Goal: Task Accomplishment & Management: Complete application form

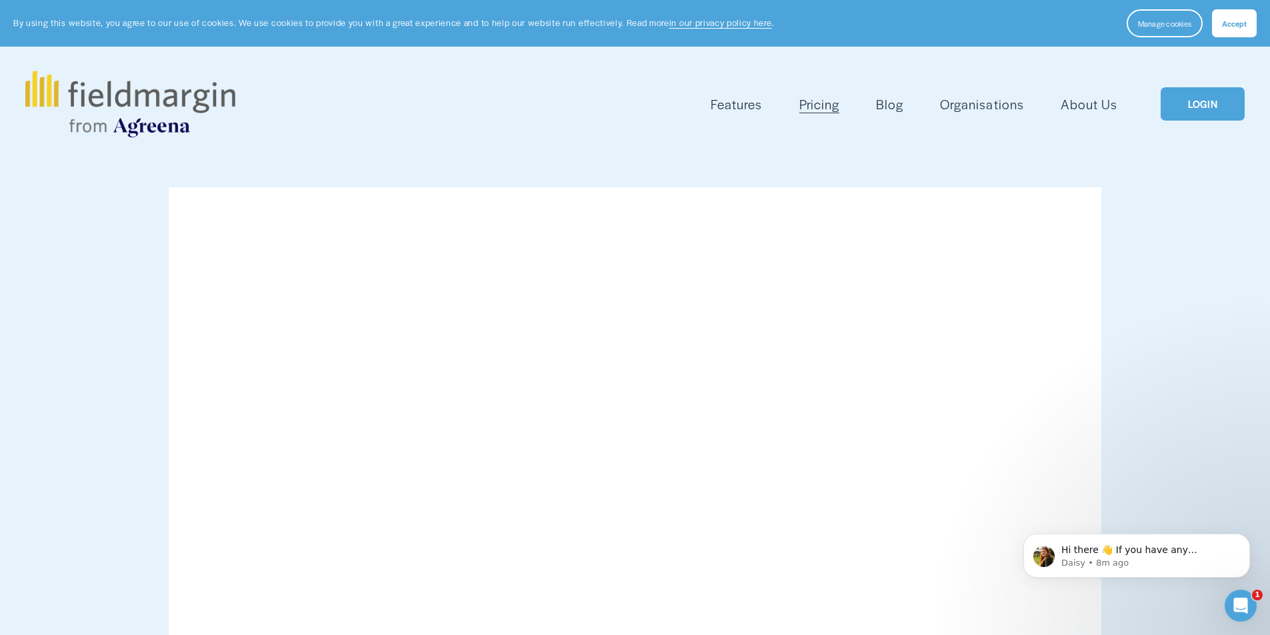
click at [1239, 25] on span "Accept" at bounding box center [1234, 23] width 25 height 11
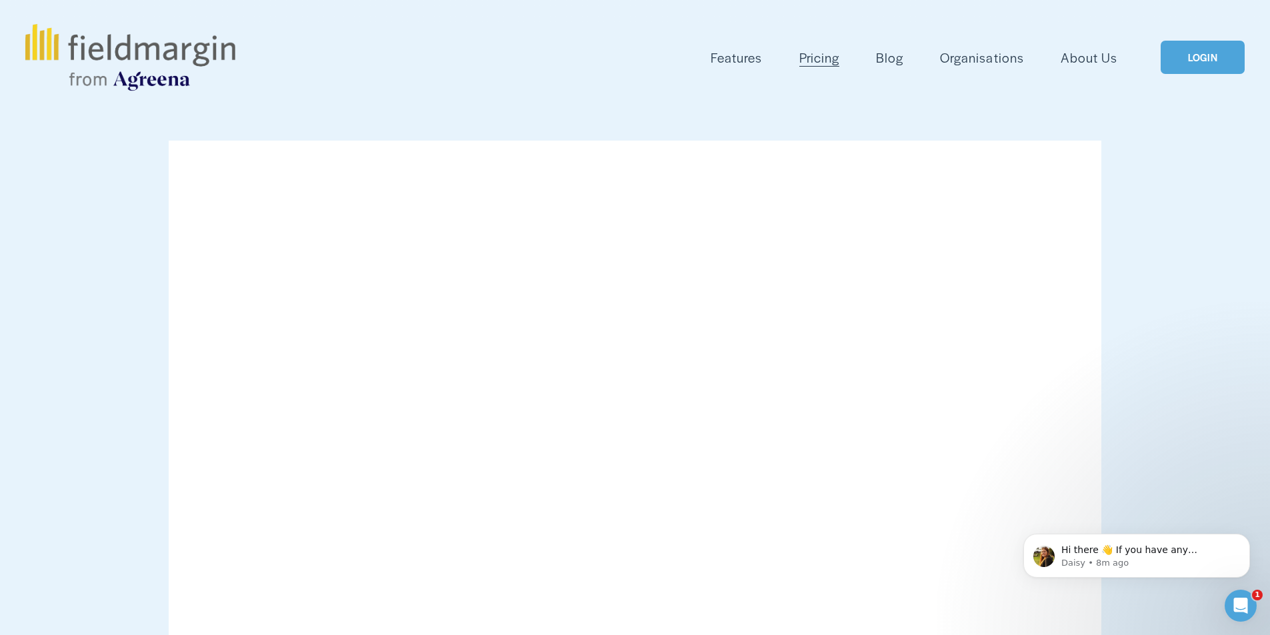
click at [1208, 55] on link "LOGIN" at bounding box center [1203, 58] width 84 height 34
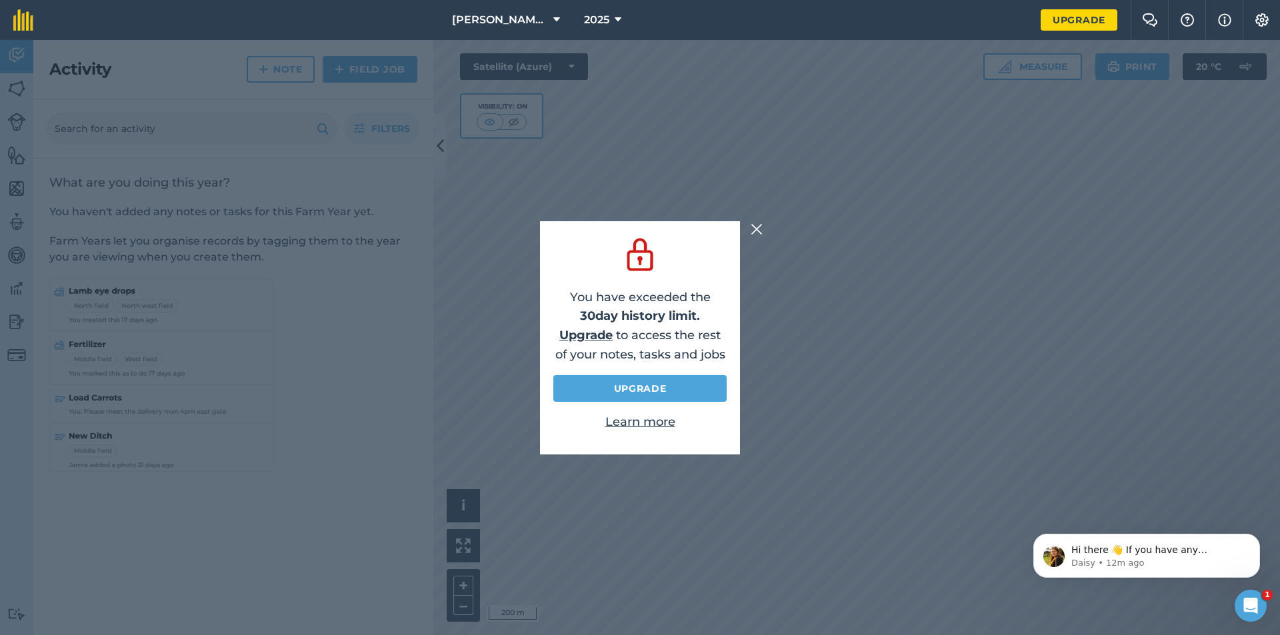
click at [759, 228] on img at bounding box center [757, 229] width 12 height 16
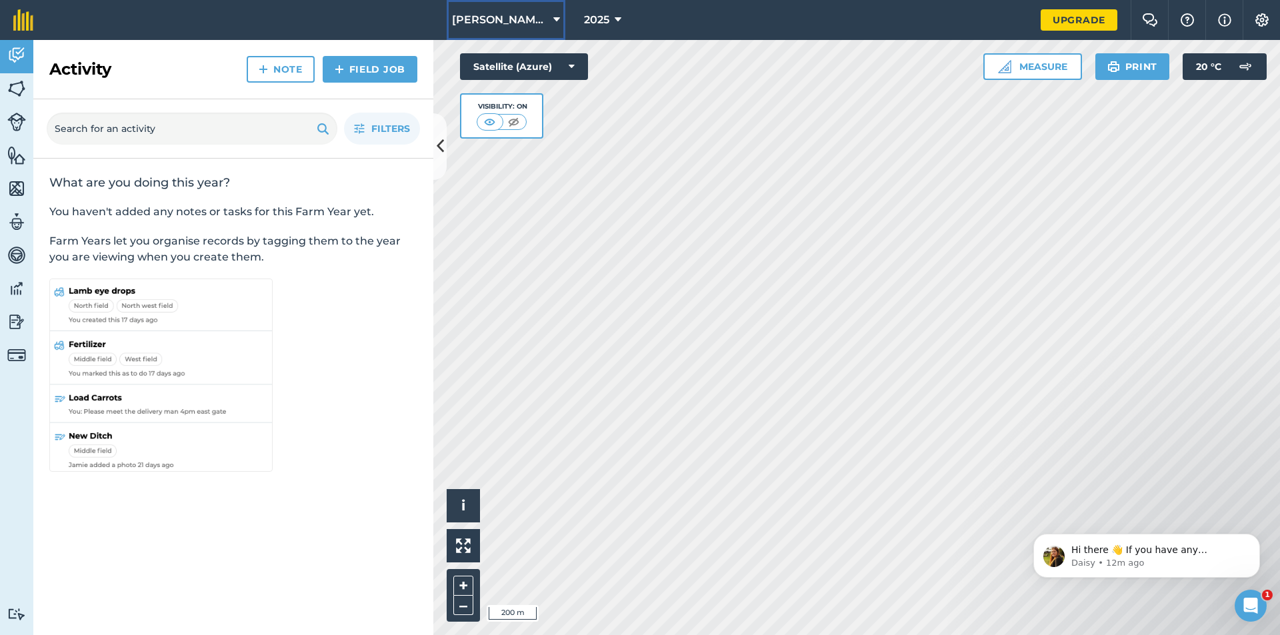
click at [557, 16] on icon at bounding box center [556, 20] width 7 height 16
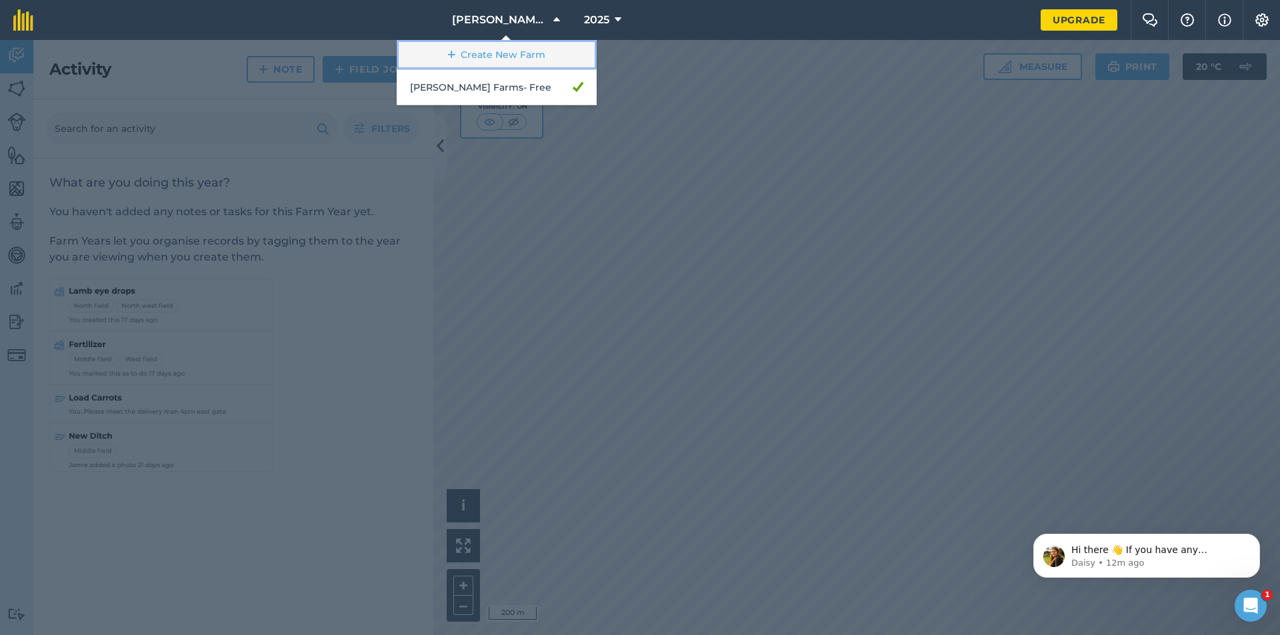
click at [526, 54] on link "Create New Farm" at bounding box center [497, 55] width 200 height 30
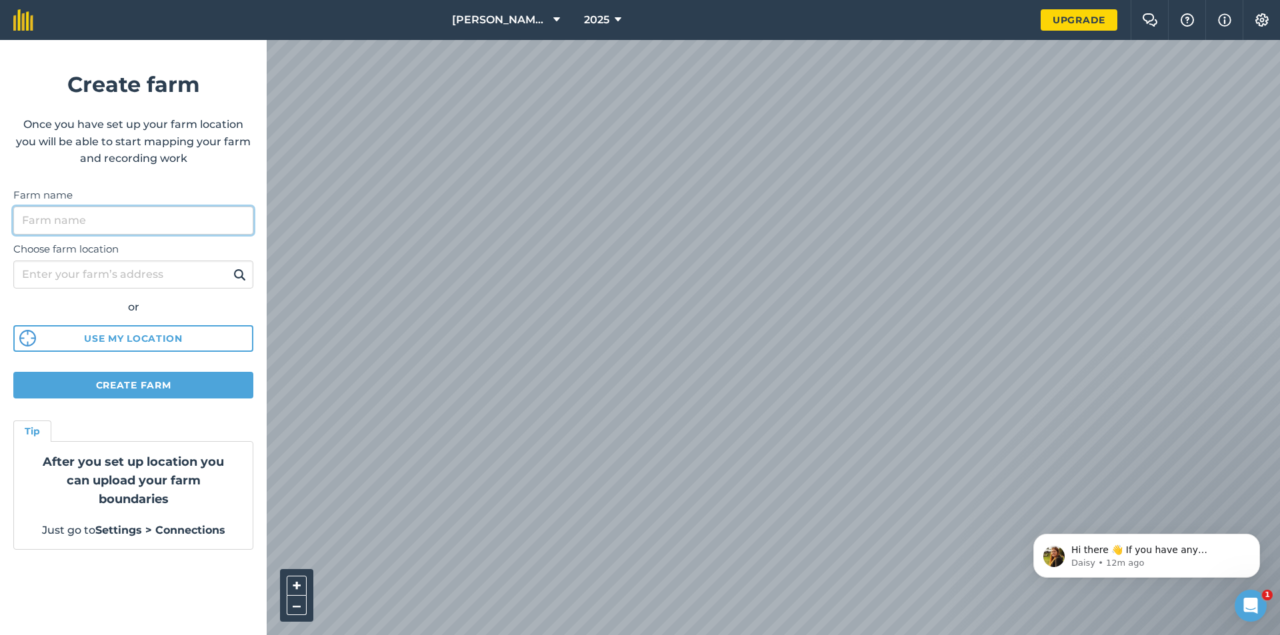
click at [60, 217] on input "Farm name" at bounding box center [133, 221] width 240 height 28
type input "[PERSON_NAME] Farms Ltd."
click at [93, 279] on input "Choose farm location" at bounding box center [133, 275] width 240 height 28
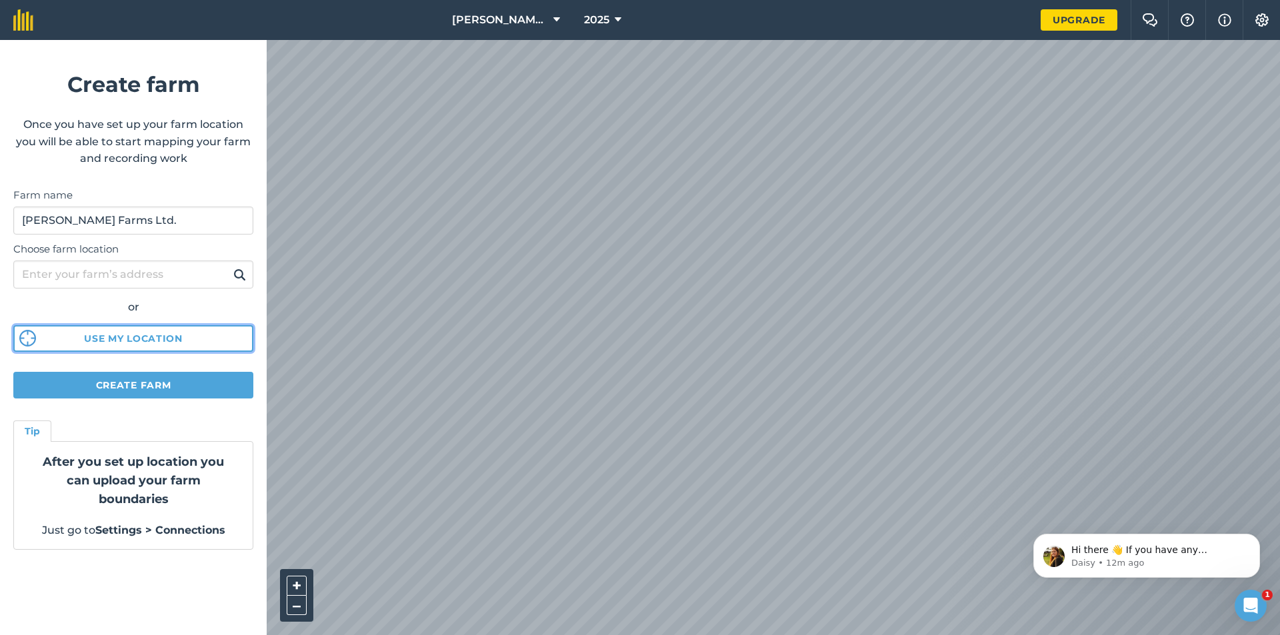
click at [157, 334] on button "Use my location" at bounding box center [133, 338] width 240 height 27
click at [113, 275] on input "Choose farm location" at bounding box center [133, 275] width 240 height 28
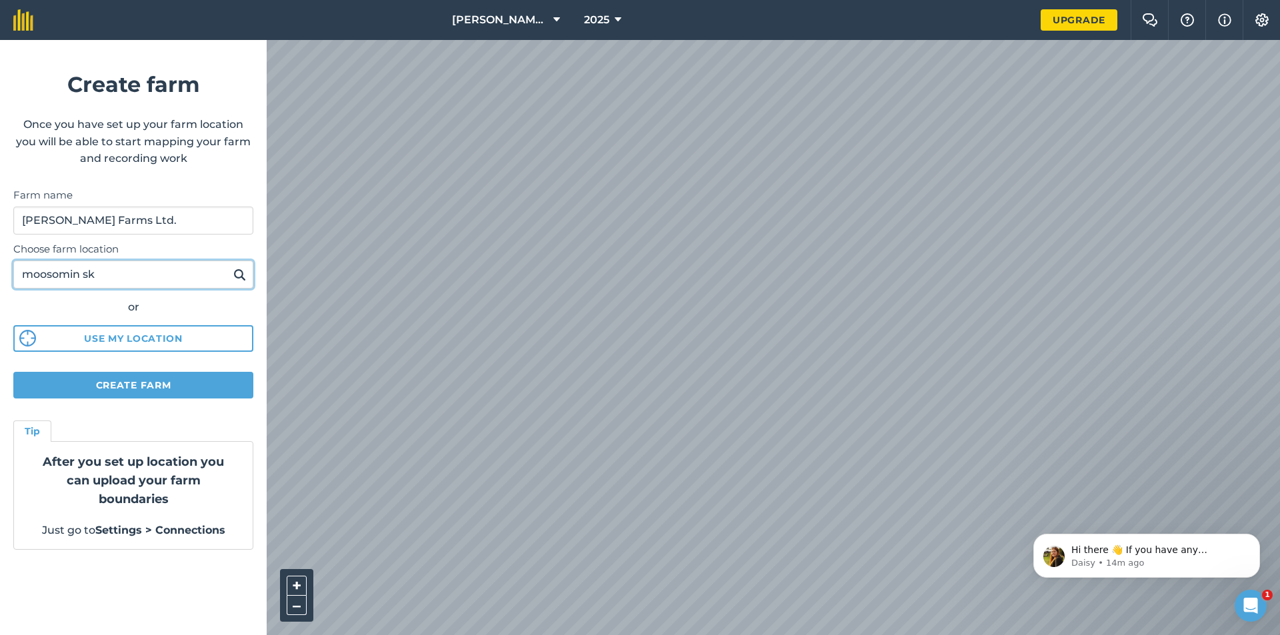
type input "moosomin sk"
click at [229, 266] on button at bounding box center [239, 274] width 21 height 17
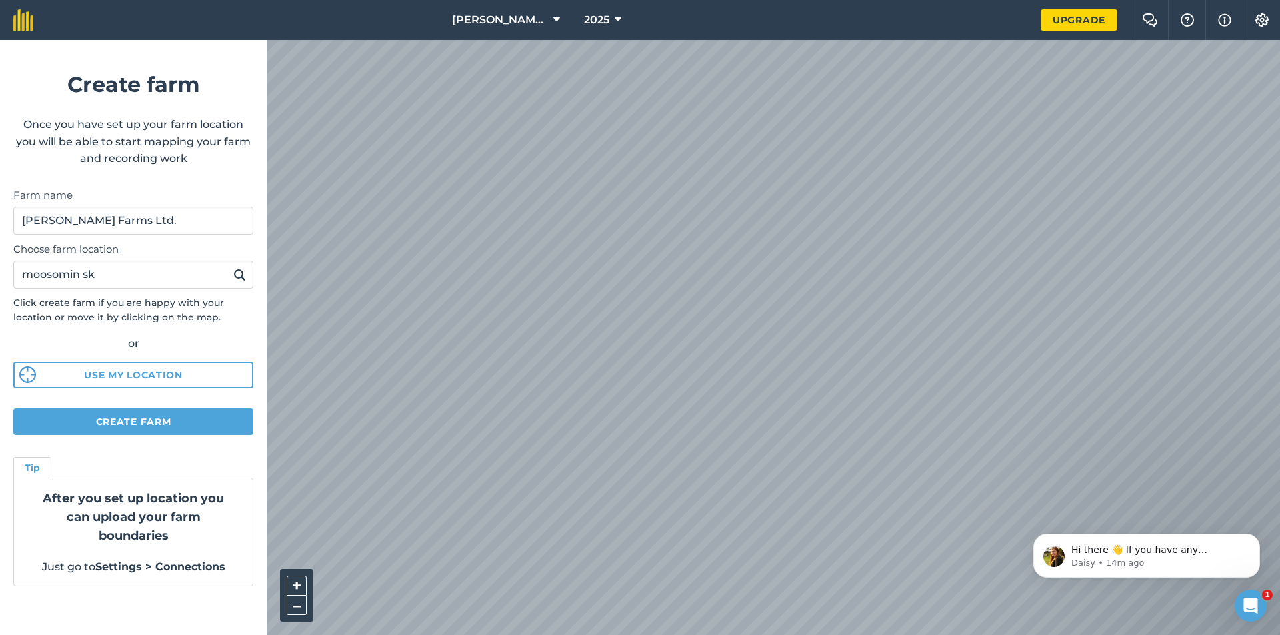
click at [825, 37] on div "[PERSON_NAME] Farms 2025 Upgrade Farm Chat Help Info Settings Create farm Once …" at bounding box center [640, 20] width 1280 height 40
click at [1256, 537] on icon "Dismiss notification" at bounding box center [1256, 537] width 7 height 7
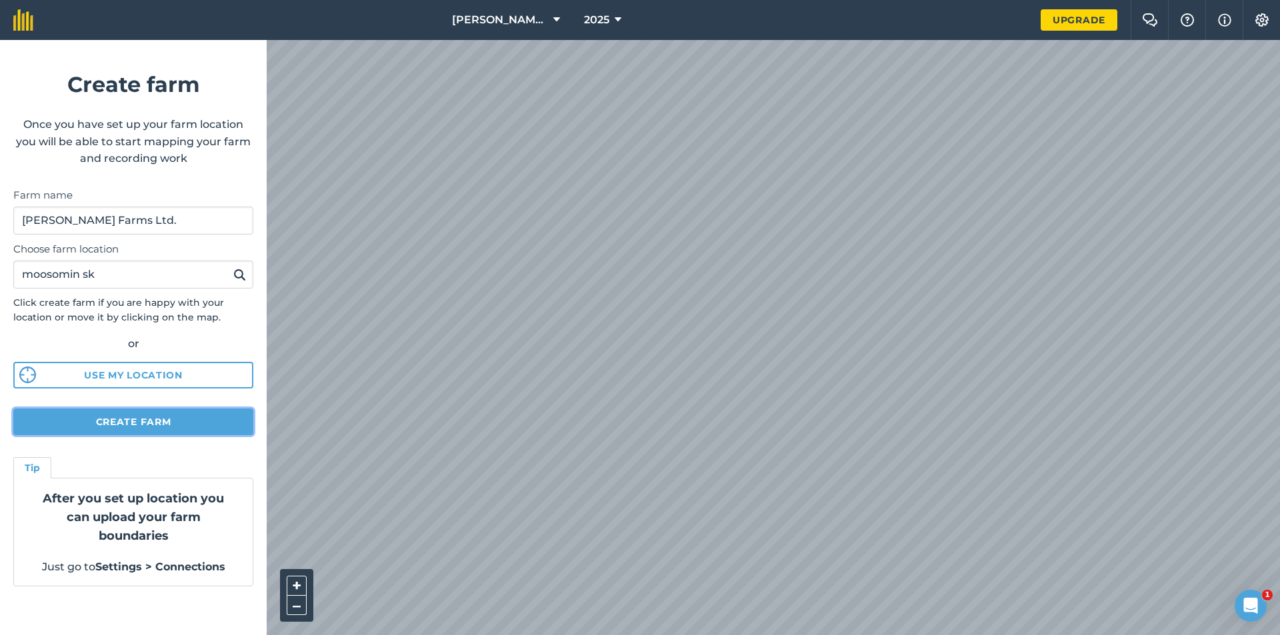
click at [167, 423] on button "Create farm" at bounding box center [133, 422] width 240 height 27
click at [195, 425] on button "Create farm" at bounding box center [133, 422] width 240 height 27
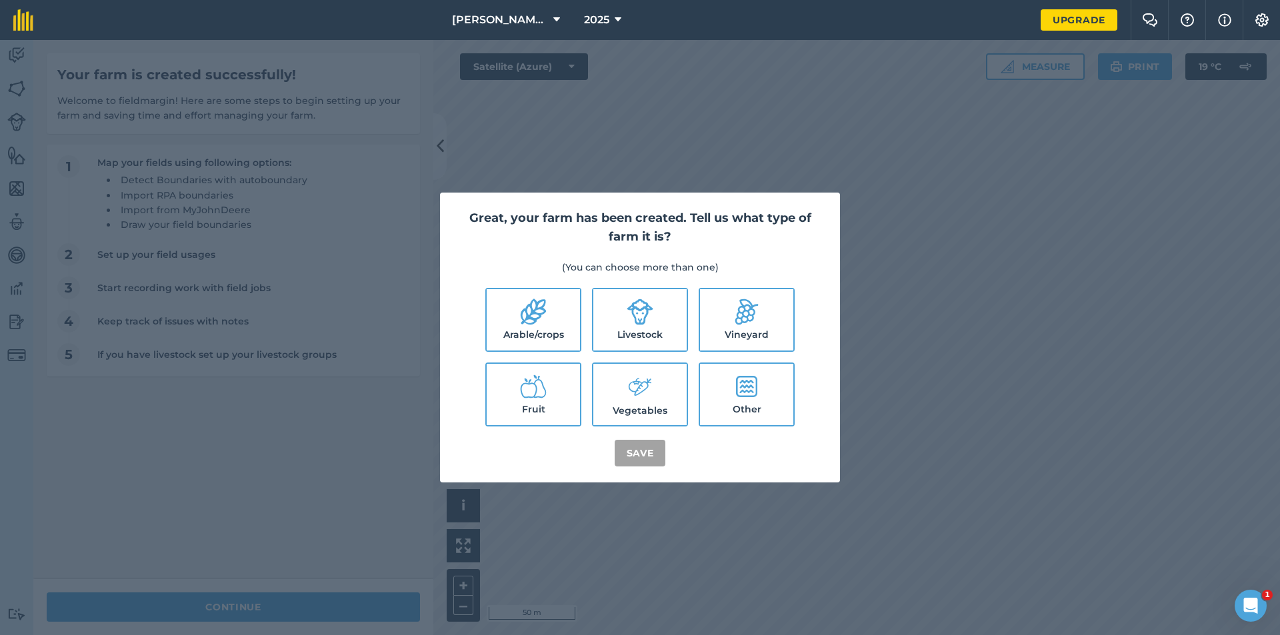
click at [655, 313] on label "Livestock" at bounding box center [639, 319] width 93 height 61
checkbox input "true"
click at [637, 451] on button "Save" at bounding box center [640, 453] width 51 height 27
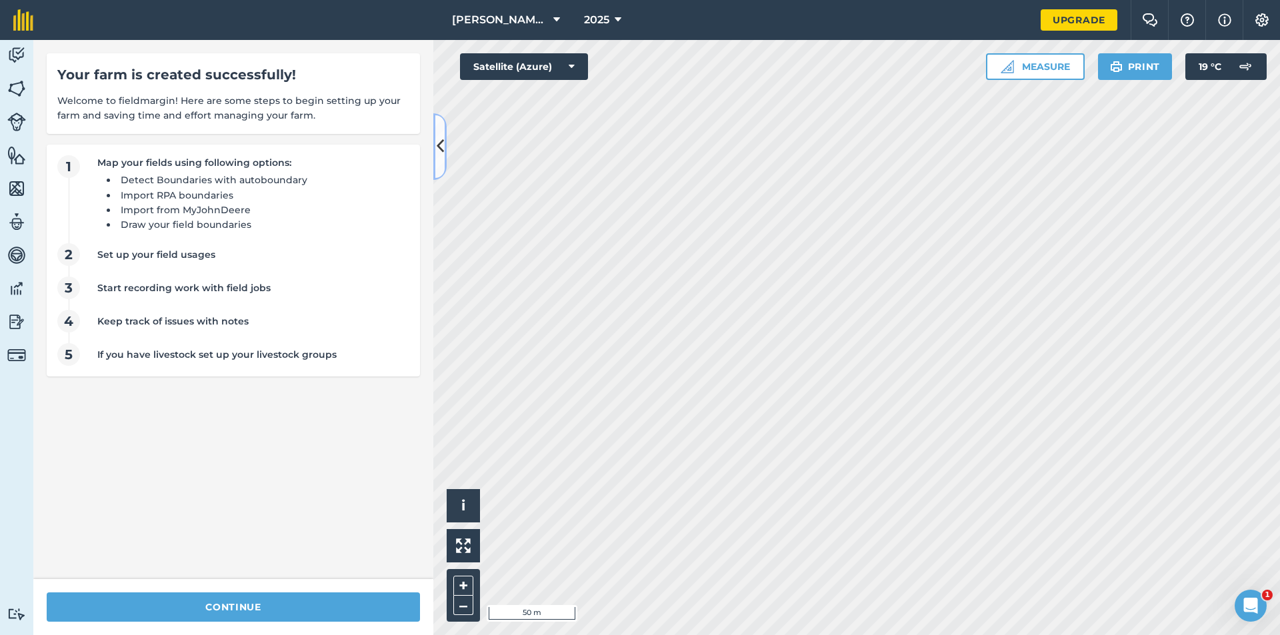
click at [437, 142] on icon at bounding box center [440, 146] width 7 height 23
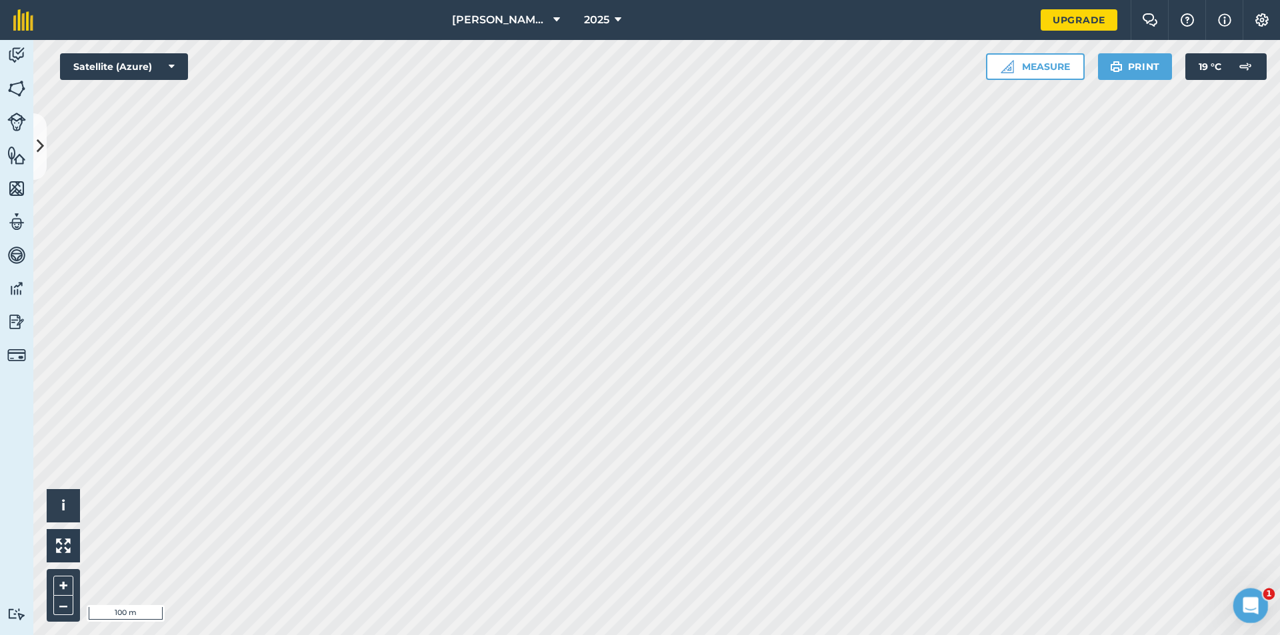
click at [1253, 609] on icon "Open Intercom Messenger" at bounding box center [1249, 604] width 22 height 22
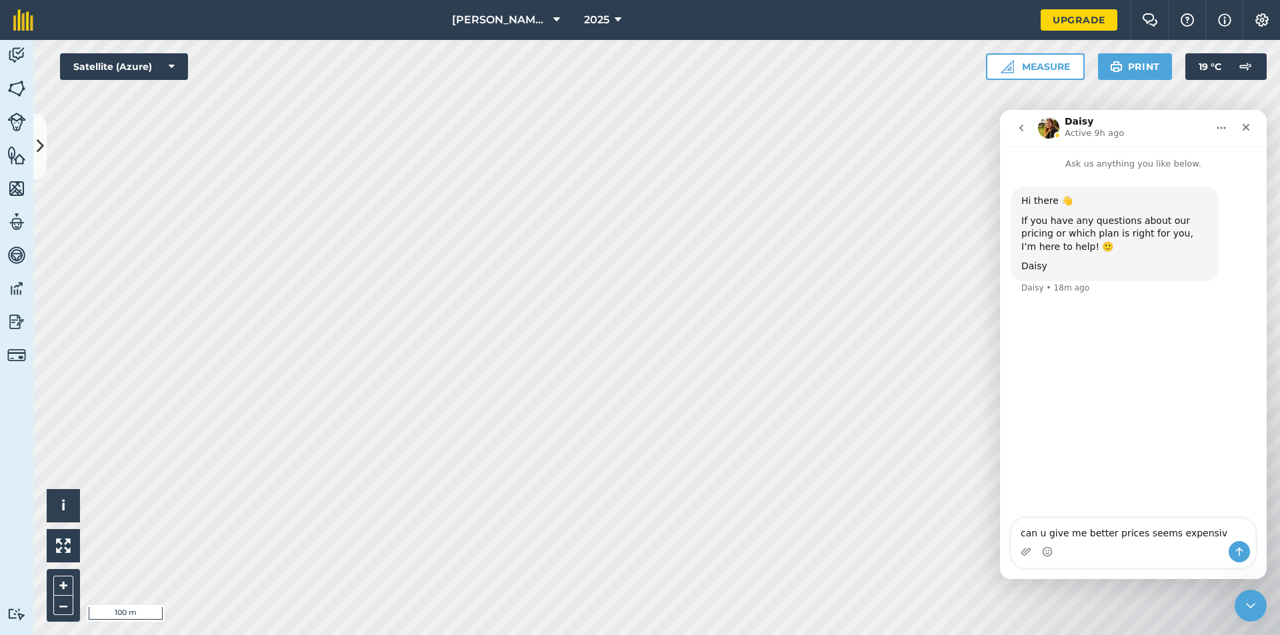
type textarea "can u give me better prices seems expensive"
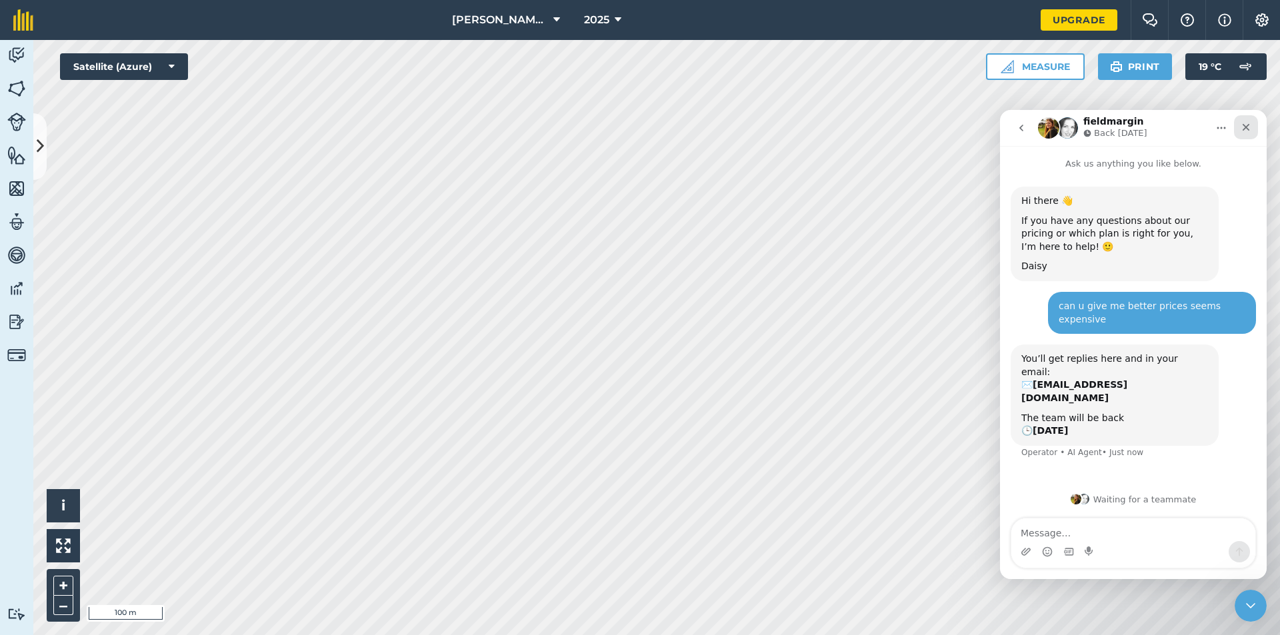
click at [1241, 125] on icon "Close" at bounding box center [1246, 127] width 11 height 11
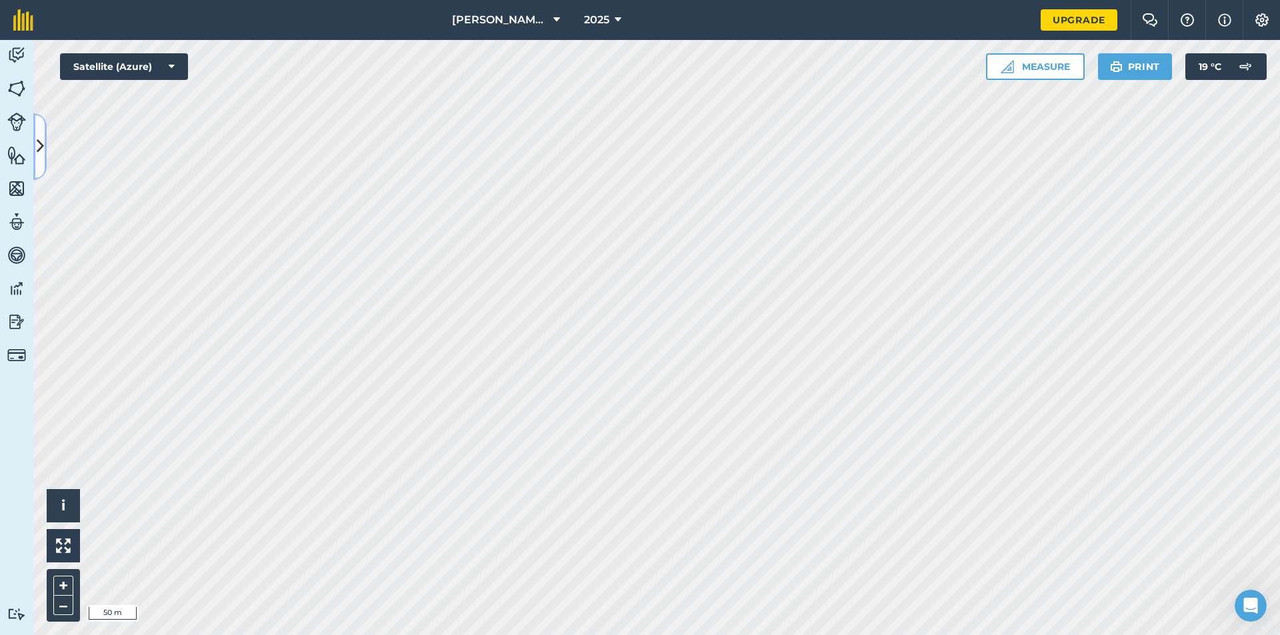
click at [37, 138] on icon at bounding box center [40, 146] width 7 height 23
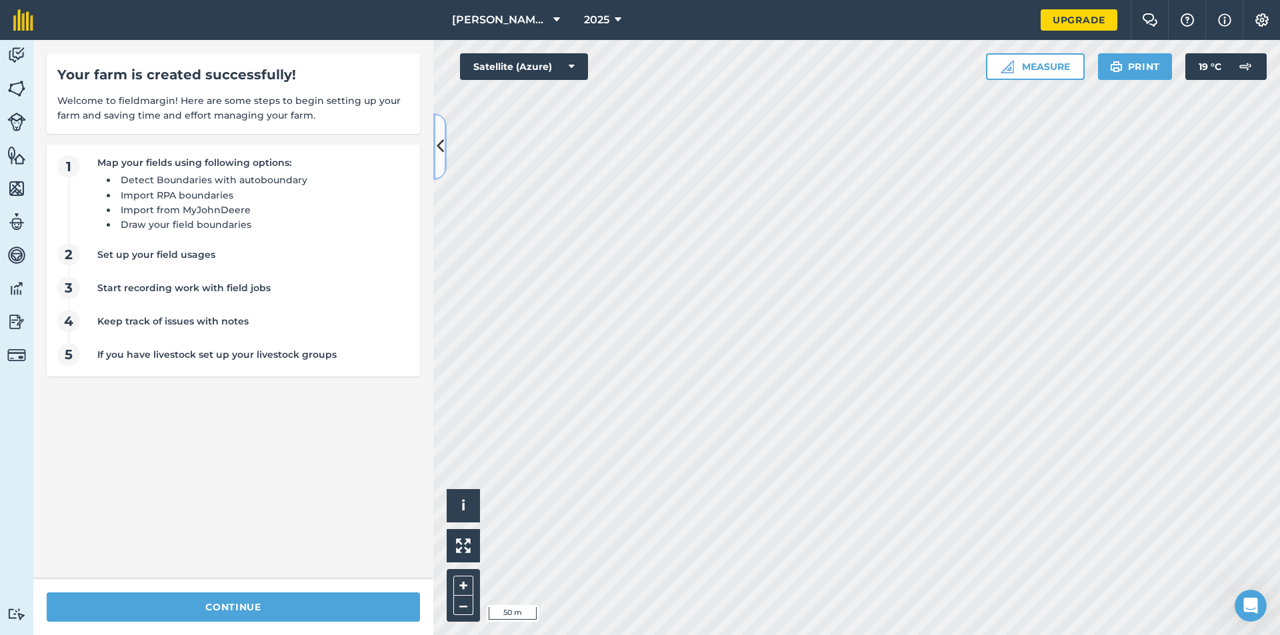
click at [442, 142] on icon at bounding box center [440, 146] width 7 height 23
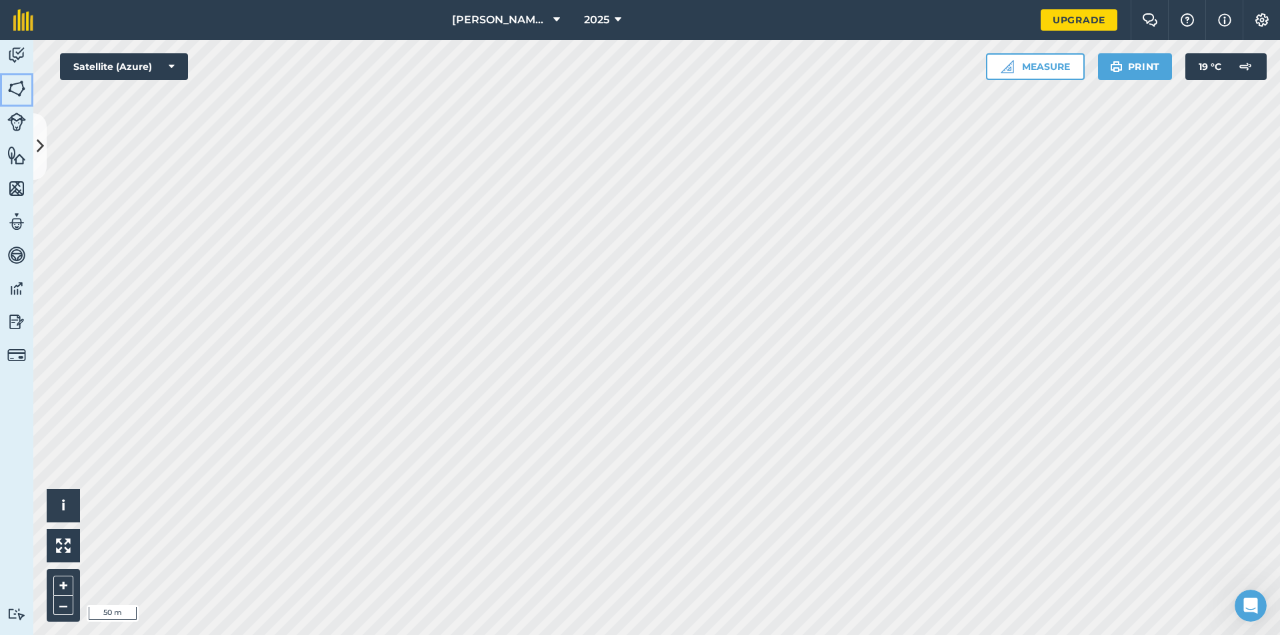
click at [21, 79] on img at bounding box center [16, 89] width 19 height 20
click at [1093, 17] on link "Upgrade" at bounding box center [1079, 19] width 77 height 21
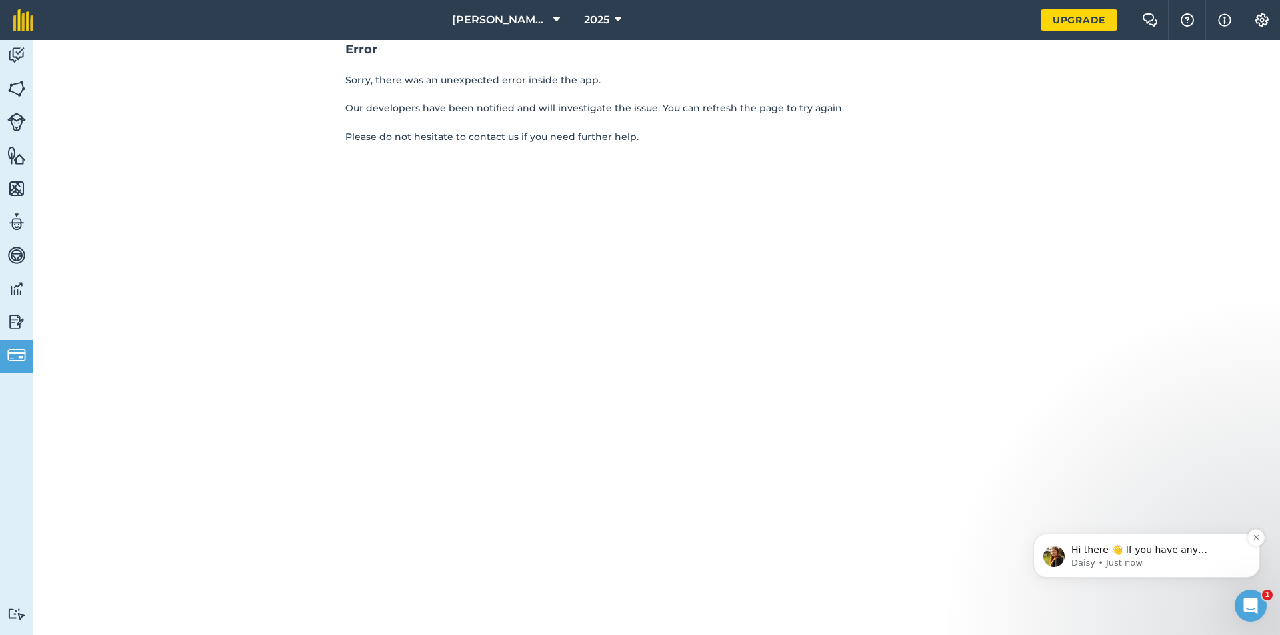
click at [1137, 560] on p "Daisy • Just now" at bounding box center [1157, 563] width 172 height 12
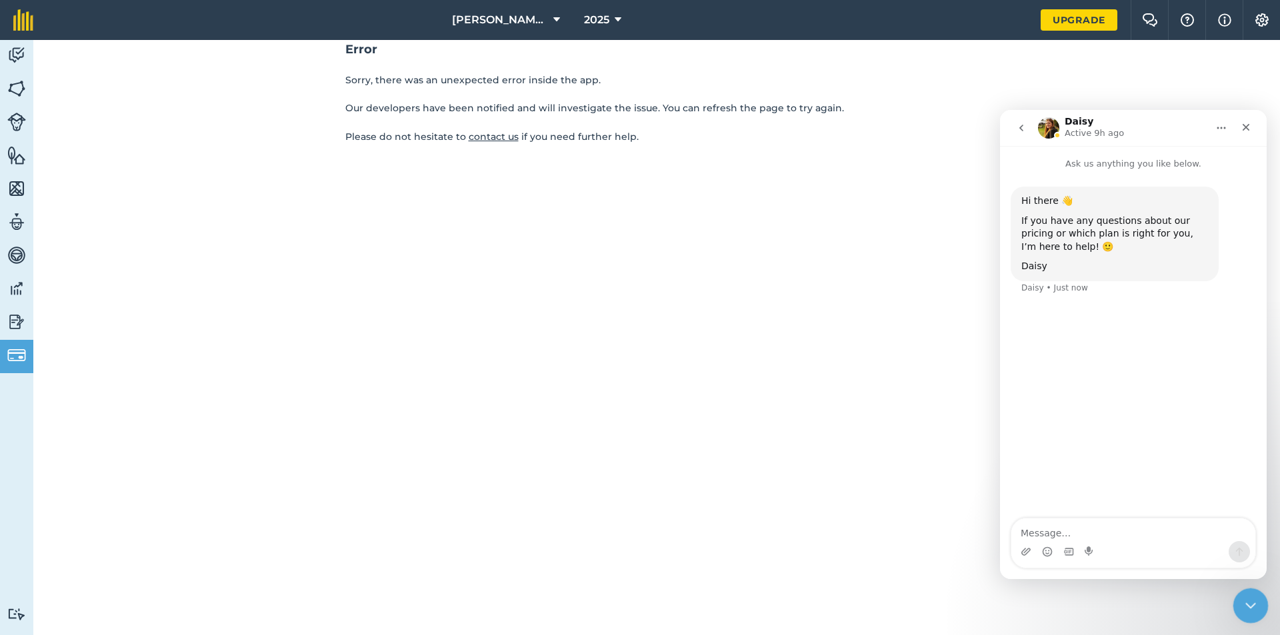
click at [1257, 601] on div "Close Intercom Messenger" at bounding box center [1249, 604] width 32 height 32
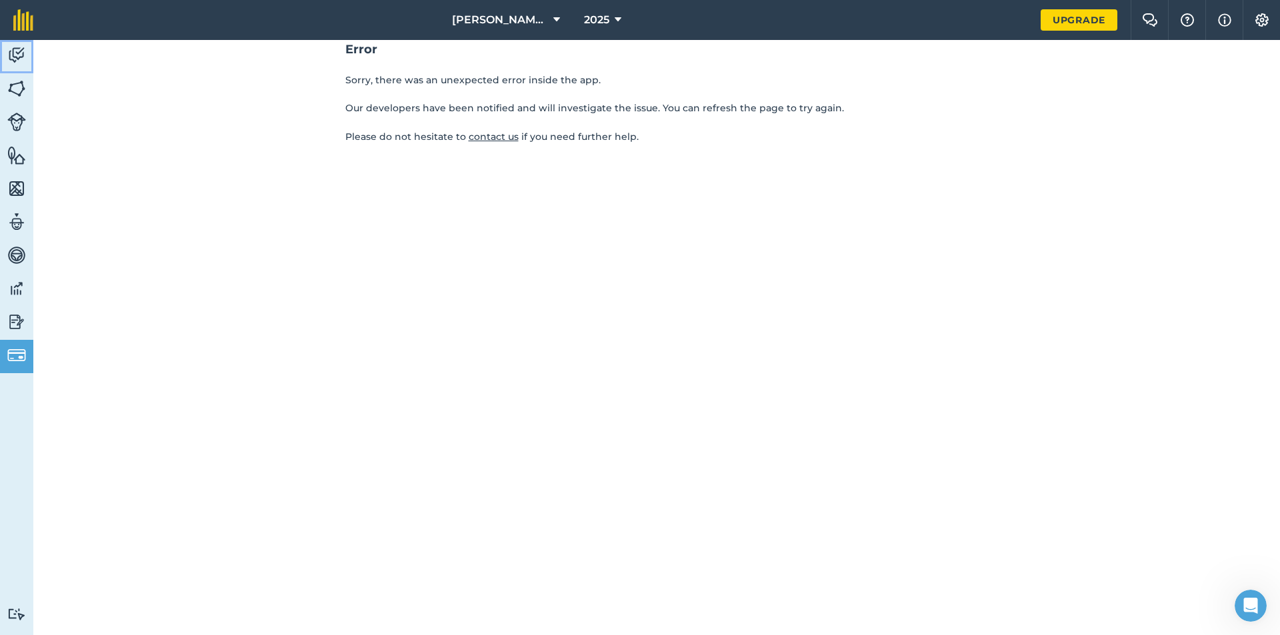
click at [17, 55] on img at bounding box center [16, 55] width 19 height 20
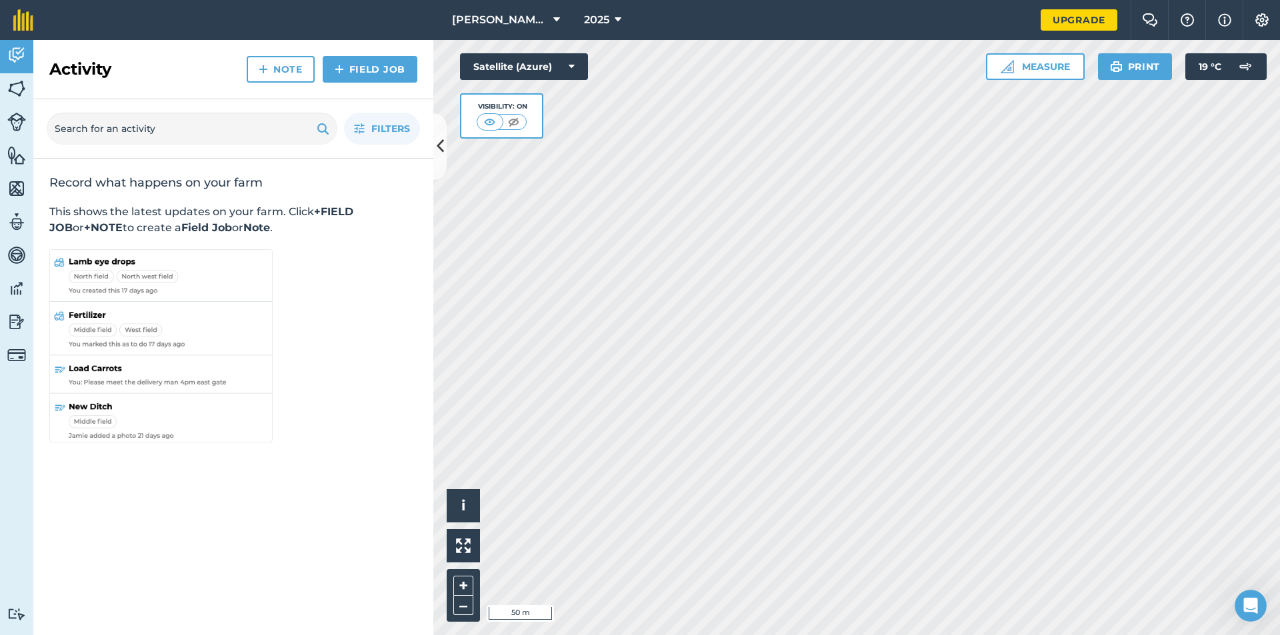
click at [733, 635] on html "[PERSON_NAME] Farms Ltd. 2025 Upgrade Farm Chat Help Info Settings Map printing…" at bounding box center [640, 317] width 1280 height 635
click at [381, 73] on link "Field Job" at bounding box center [370, 69] width 95 height 27
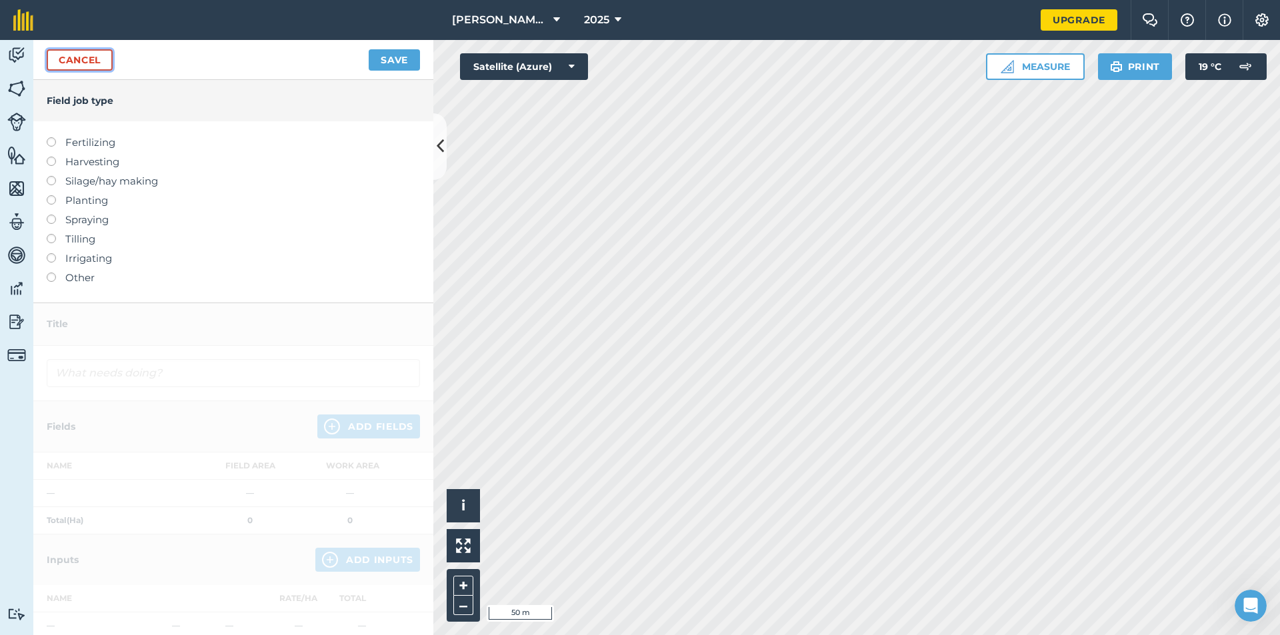
click at [69, 53] on link "Cancel" at bounding box center [80, 59] width 66 height 21
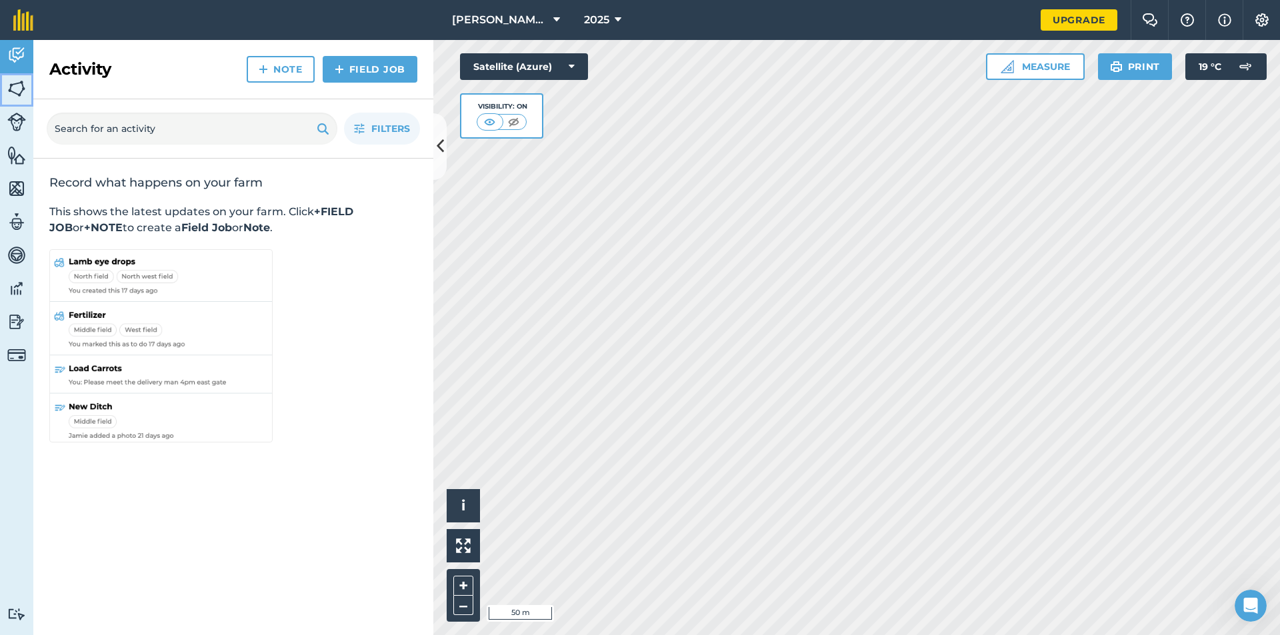
click at [21, 90] on img at bounding box center [16, 89] width 19 height 20
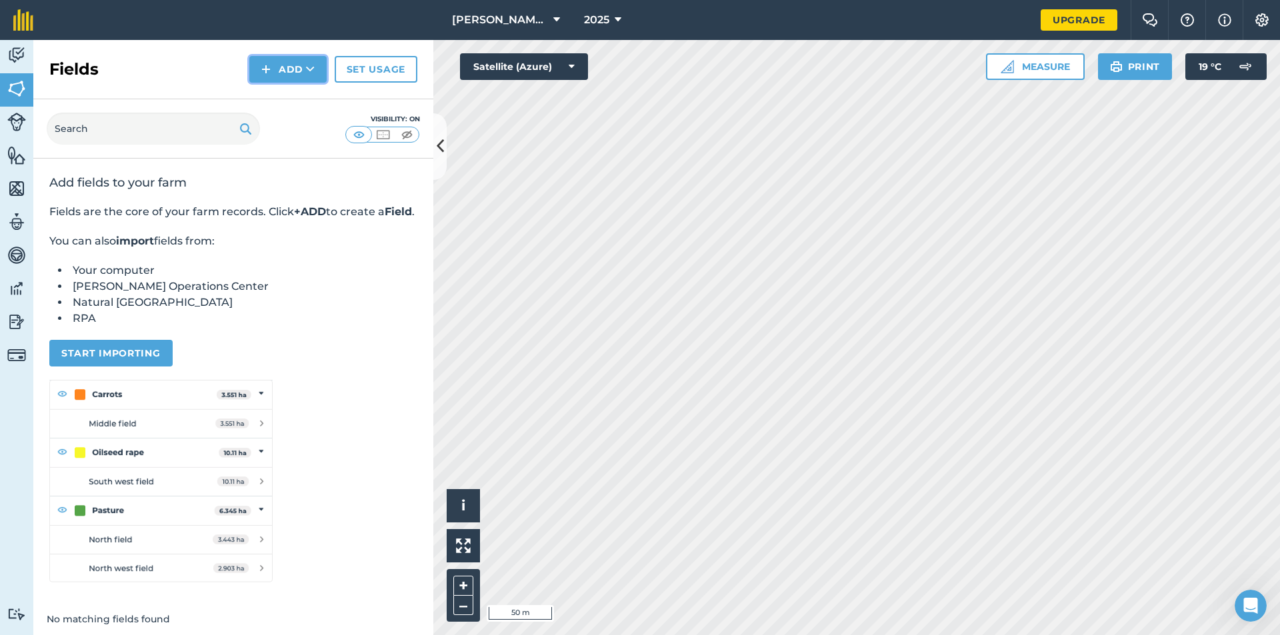
click at [289, 70] on button "Add" at bounding box center [287, 69] width 77 height 27
click at [300, 101] on link "Draw" at bounding box center [287, 99] width 73 height 29
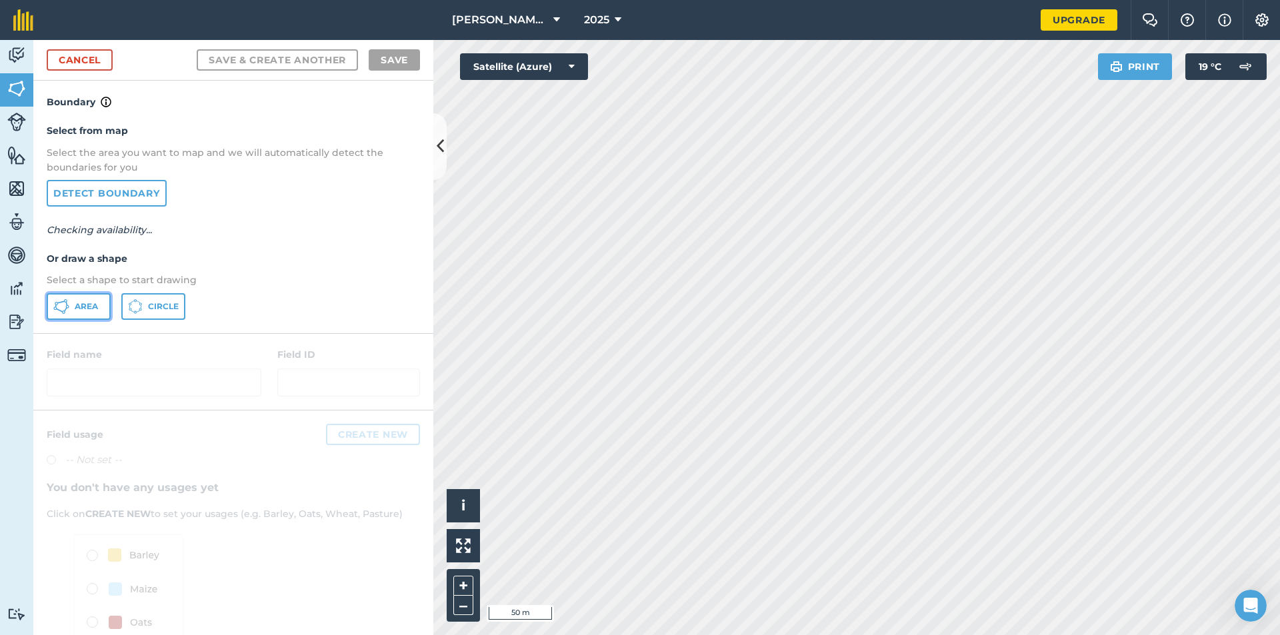
click at [85, 306] on span "Area" at bounding box center [86, 306] width 23 height 11
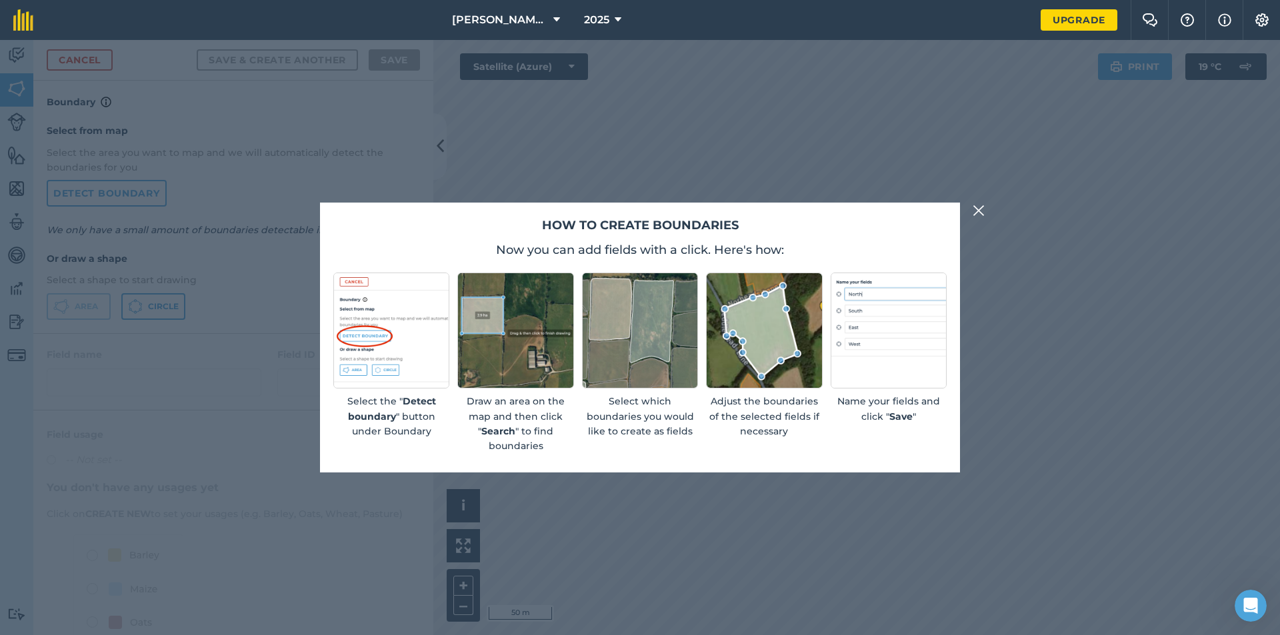
click at [978, 208] on img at bounding box center [979, 211] width 12 height 16
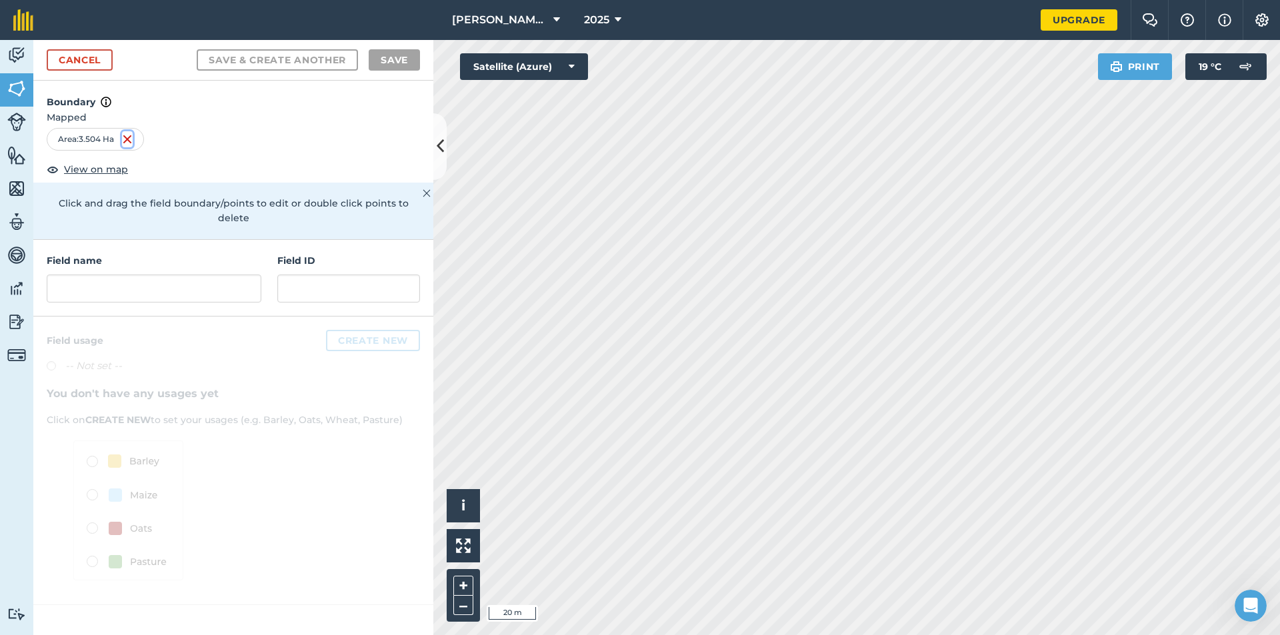
click at [129, 141] on img at bounding box center [127, 139] width 11 height 16
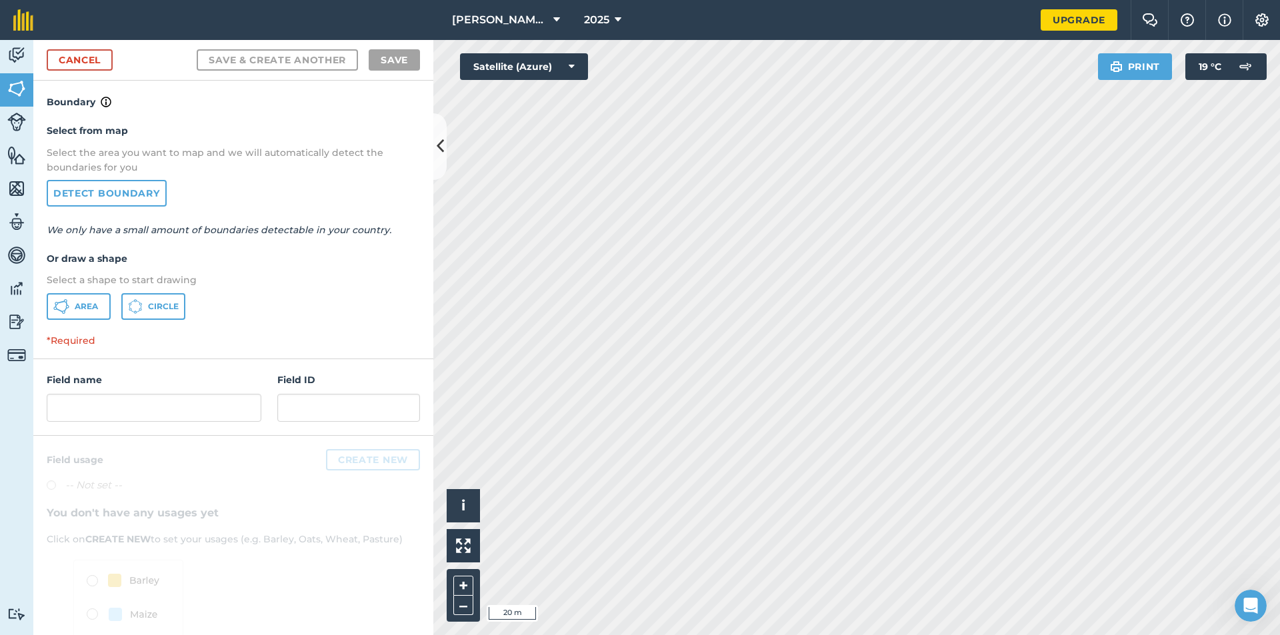
click at [881, 635] on html "[PERSON_NAME] Farms Ltd. 2025 Upgrade Farm Chat Help Info Settings Map printing…" at bounding box center [640, 317] width 1280 height 635
click at [69, 306] on icon at bounding box center [67, 306] width 3 height 3
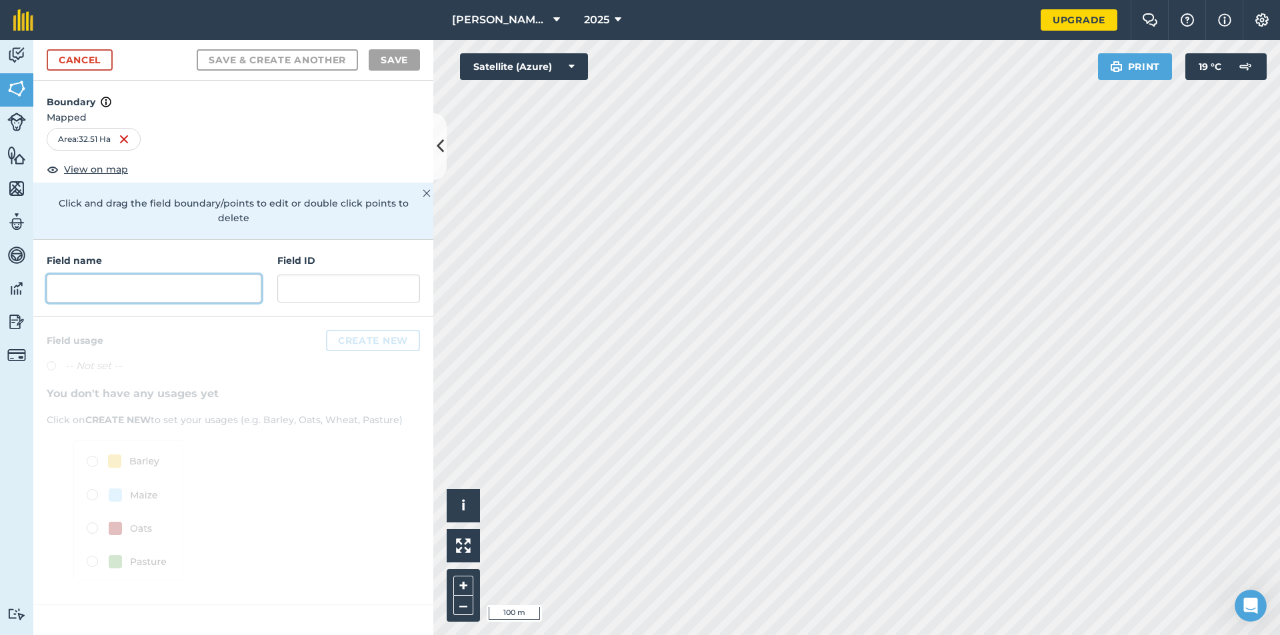
click at [131, 275] on input "text" at bounding box center [154, 289] width 215 height 28
type input "n"
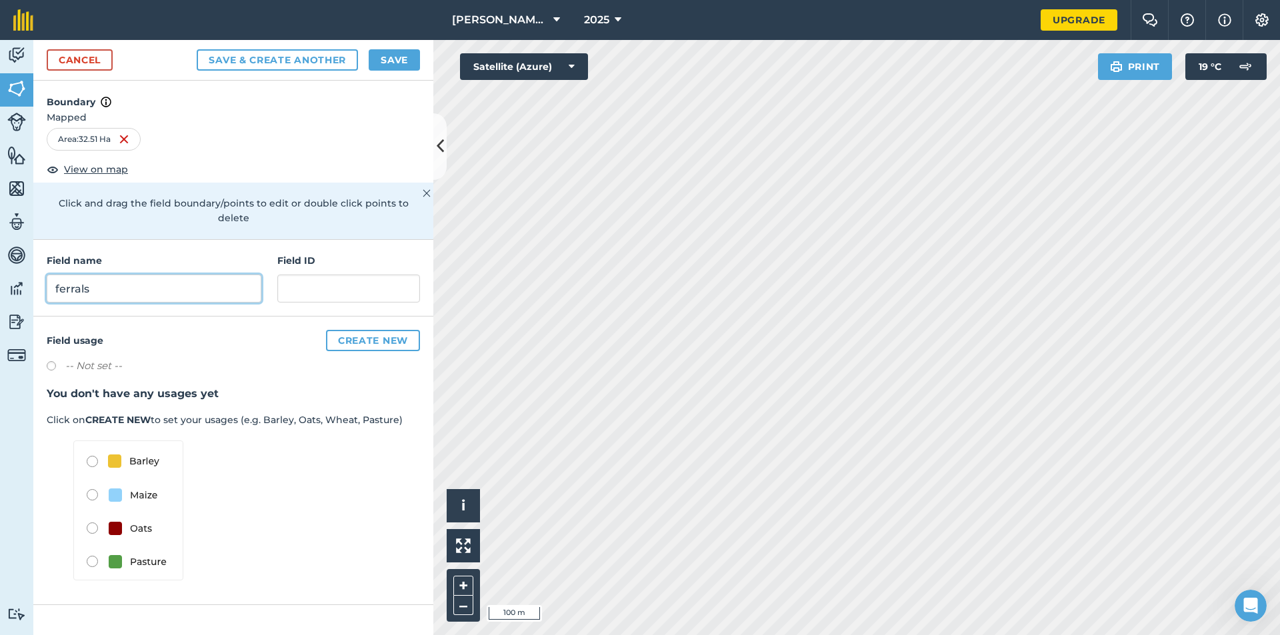
type input "ferrals"
click at [329, 66] on button "Save & Create Another" at bounding box center [277, 59] width 161 height 21
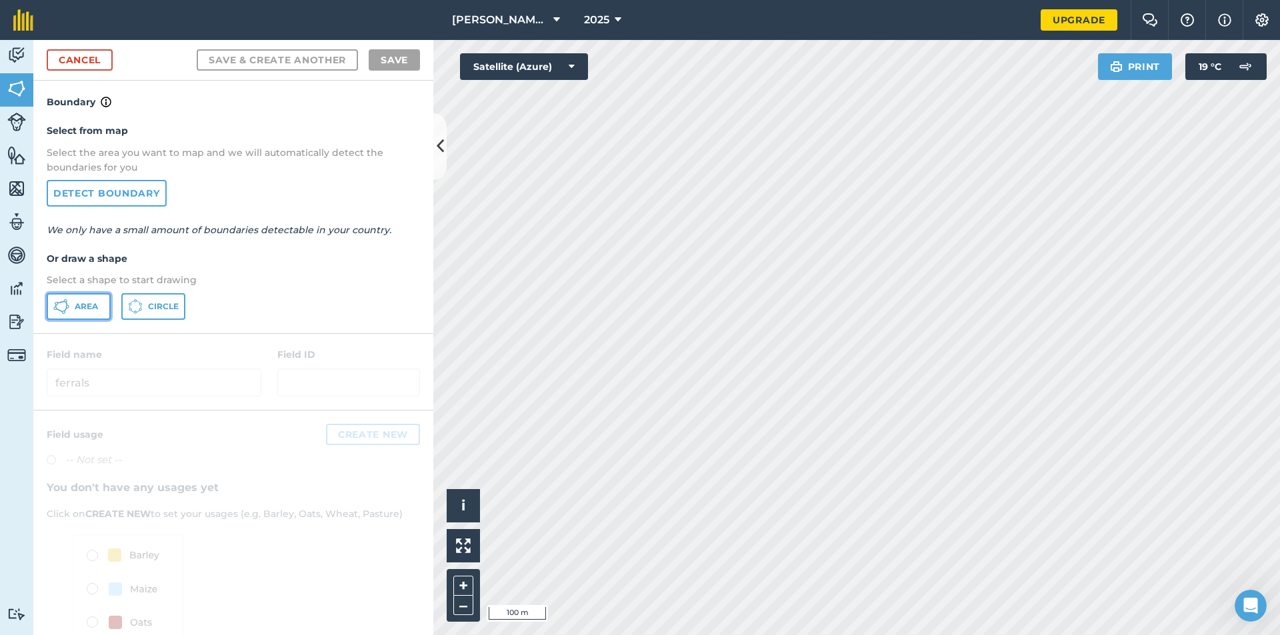
click at [85, 308] on span "Area" at bounding box center [86, 306] width 23 height 11
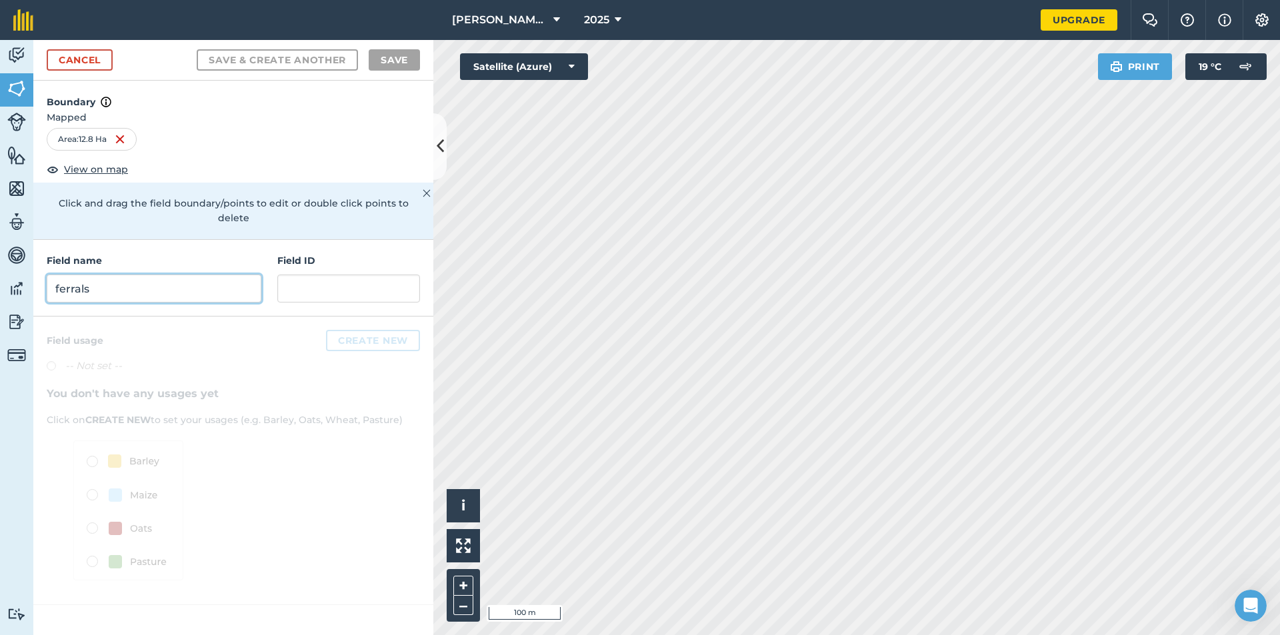
click at [185, 275] on input "ferrals" at bounding box center [154, 289] width 215 height 28
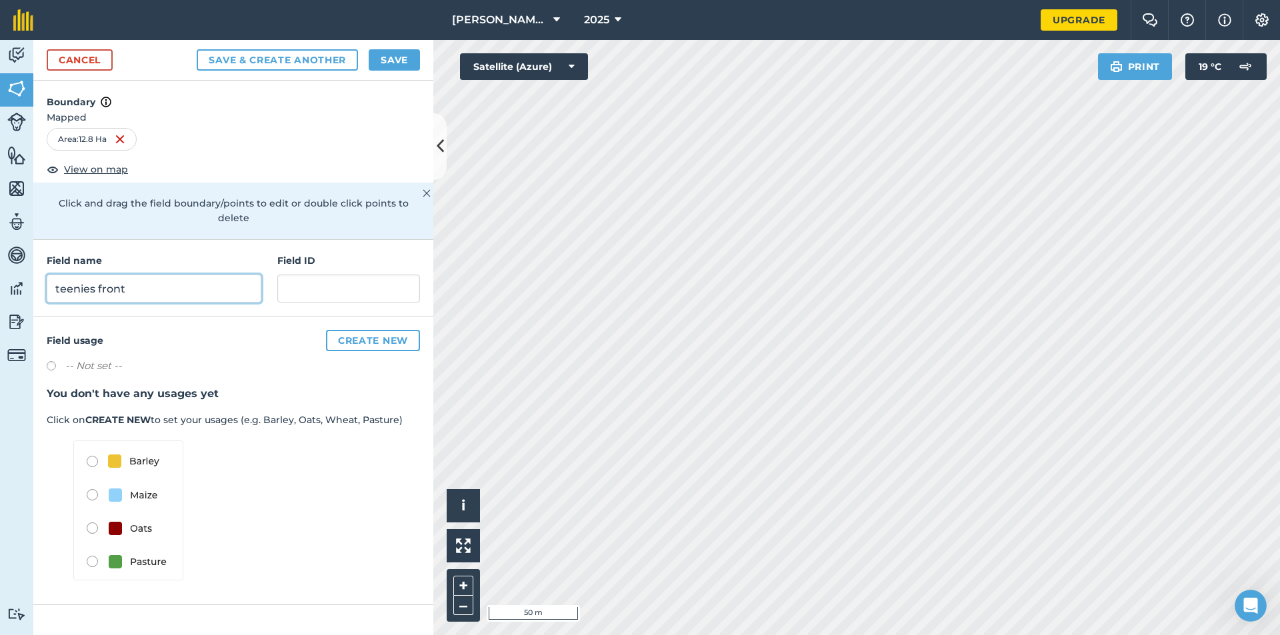
type input "teenies front"
click at [1206, 54] on div "Click to start drawing i © 2025 TomTom, Microsoft 50 m + – Satellite (Azure) Pr…" at bounding box center [856, 337] width 847 height 595
click at [396, 56] on button "Save" at bounding box center [394, 59] width 51 height 21
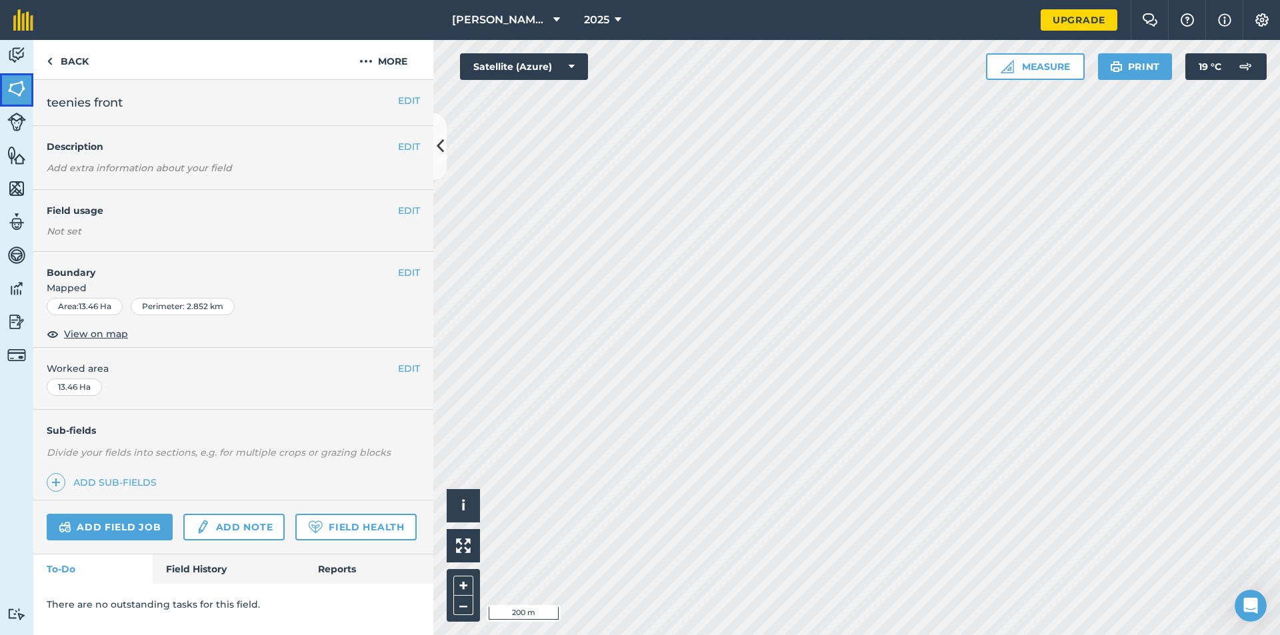
click at [14, 89] on img at bounding box center [16, 89] width 19 height 20
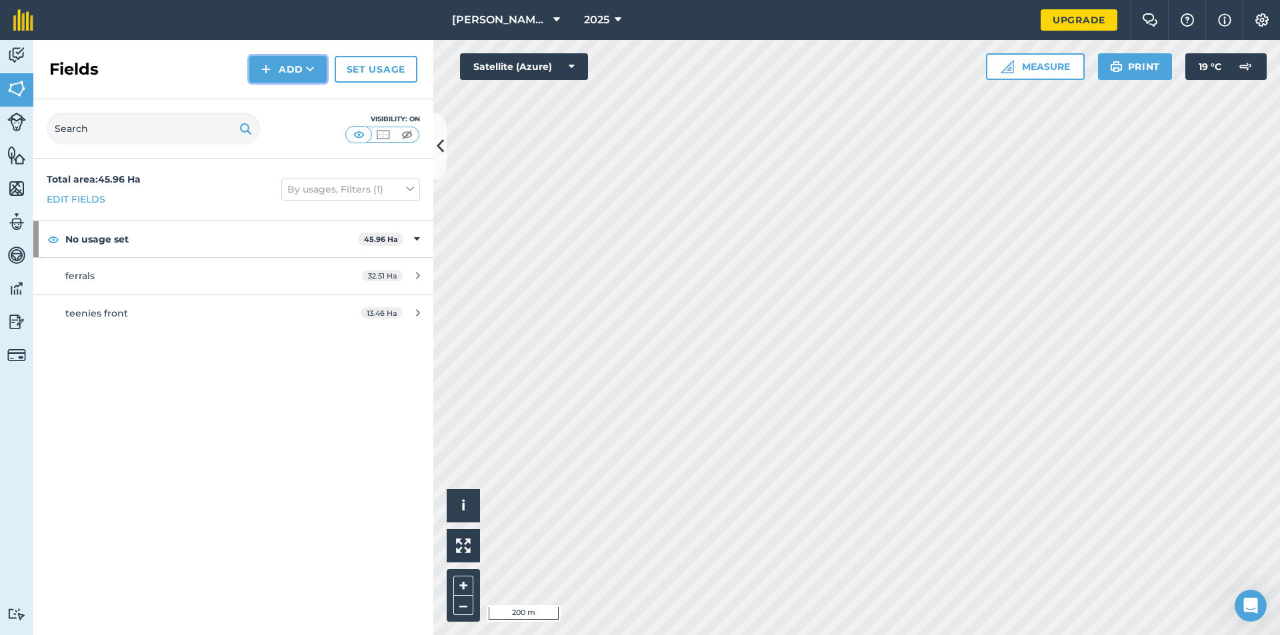
click at [293, 70] on button "Add" at bounding box center [287, 69] width 77 height 27
click at [290, 96] on link "Draw" at bounding box center [287, 99] width 73 height 29
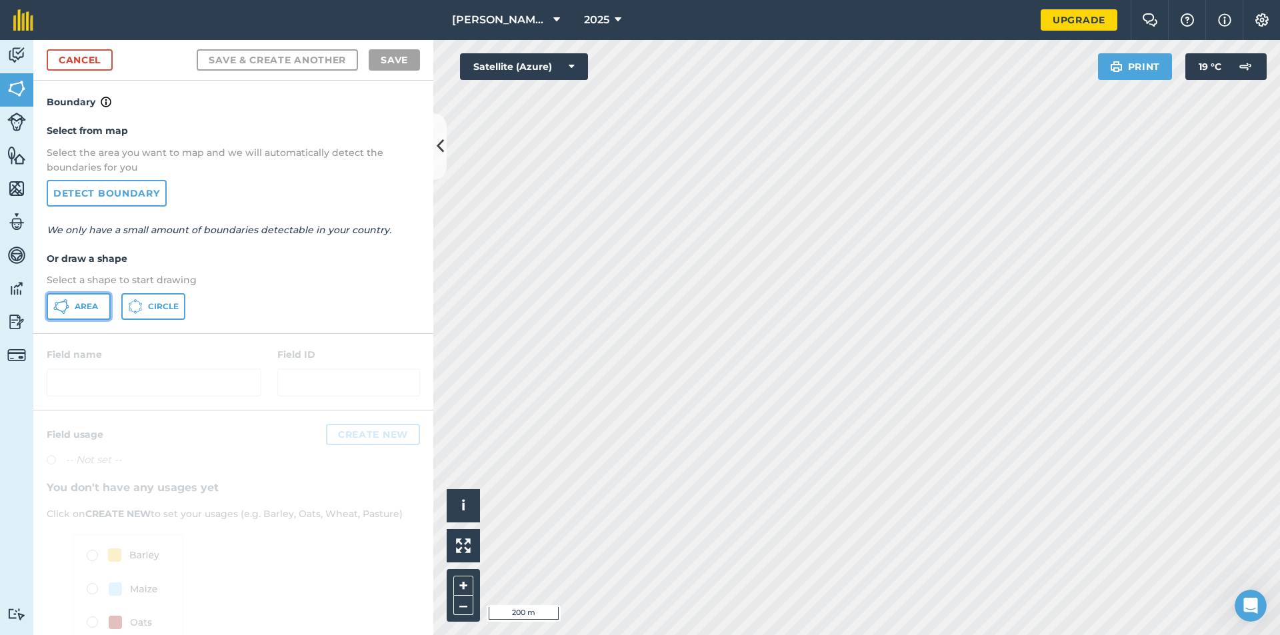
click at [73, 309] on button "Area" at bounding box center [79, 306] width 64 height 27
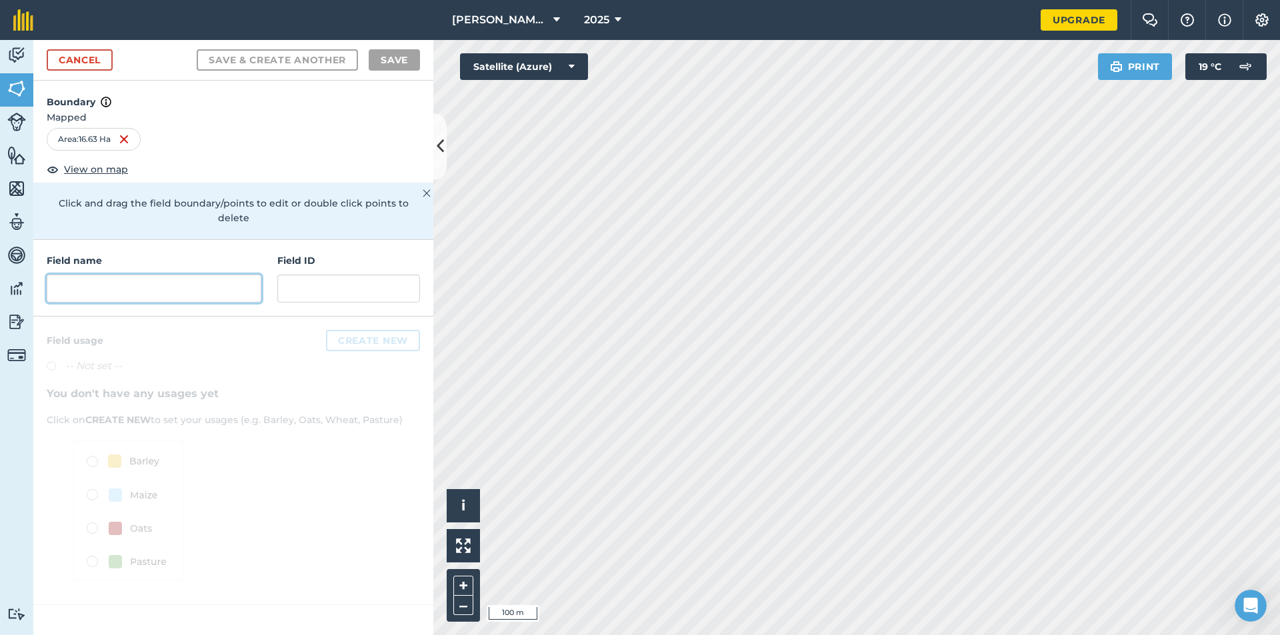
click at [116, 278] on input "text" at bounding box center [154, 289] width 215 height 28
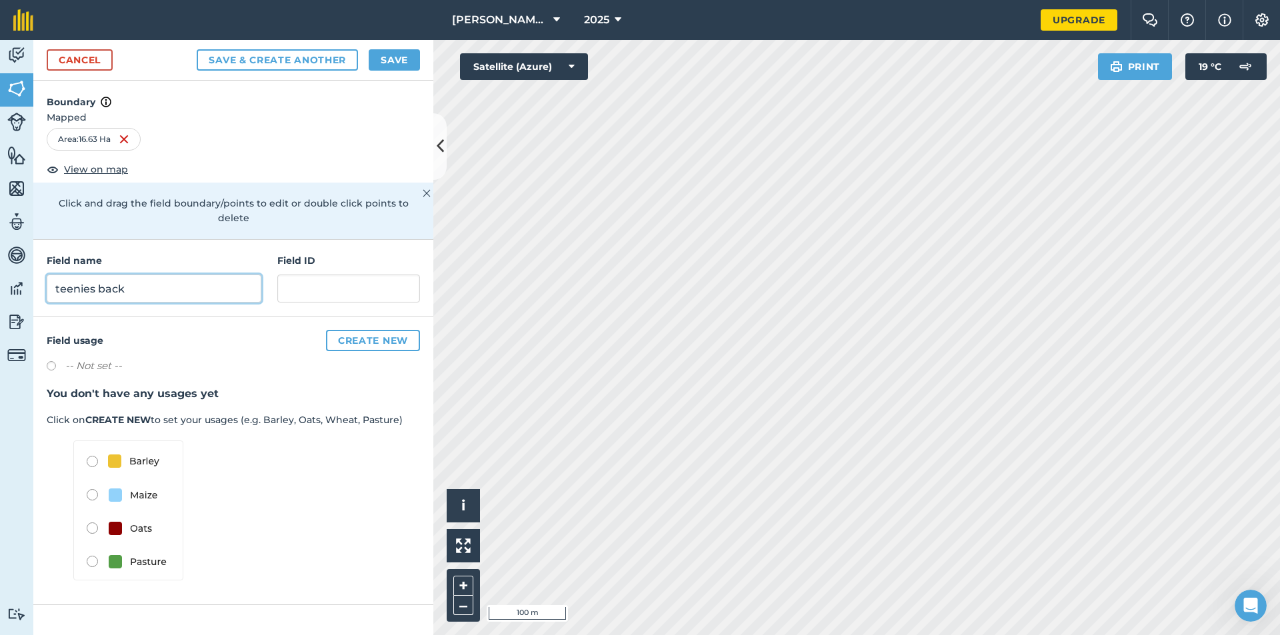
type input "teenies back"
click at [409, 57] on button "Save" at bounding box center [394, 59] width 51 height 21
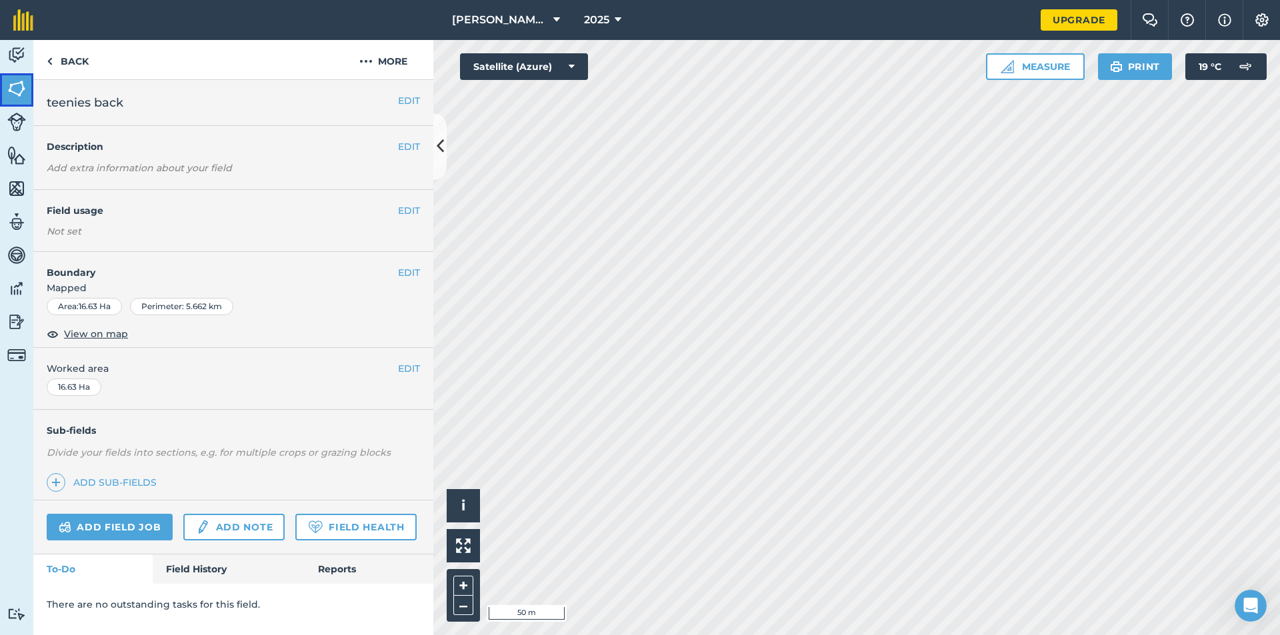
click at [13, 82] on img at bounding box center [16, 89] width 19 height 20
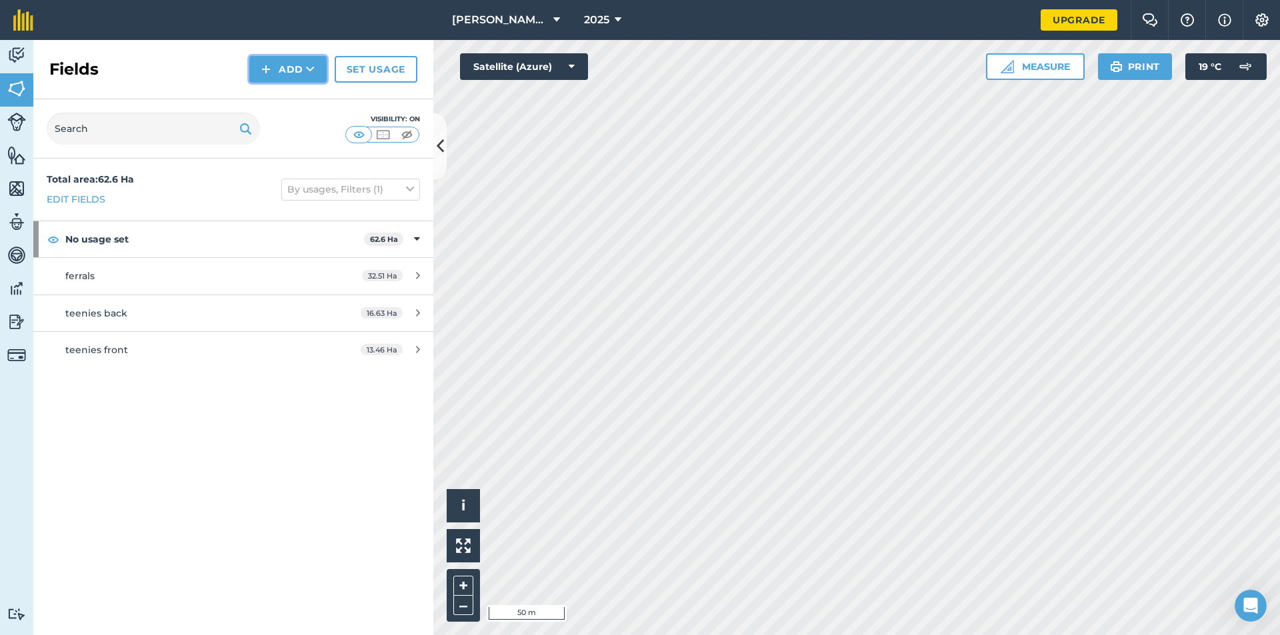
click at [293, 68] on button "Add" at bounding box center [287, 69] width 77 height 27
click at [293, 93] on link "Draw" at bounding box center [287, 99] width 73 height 29
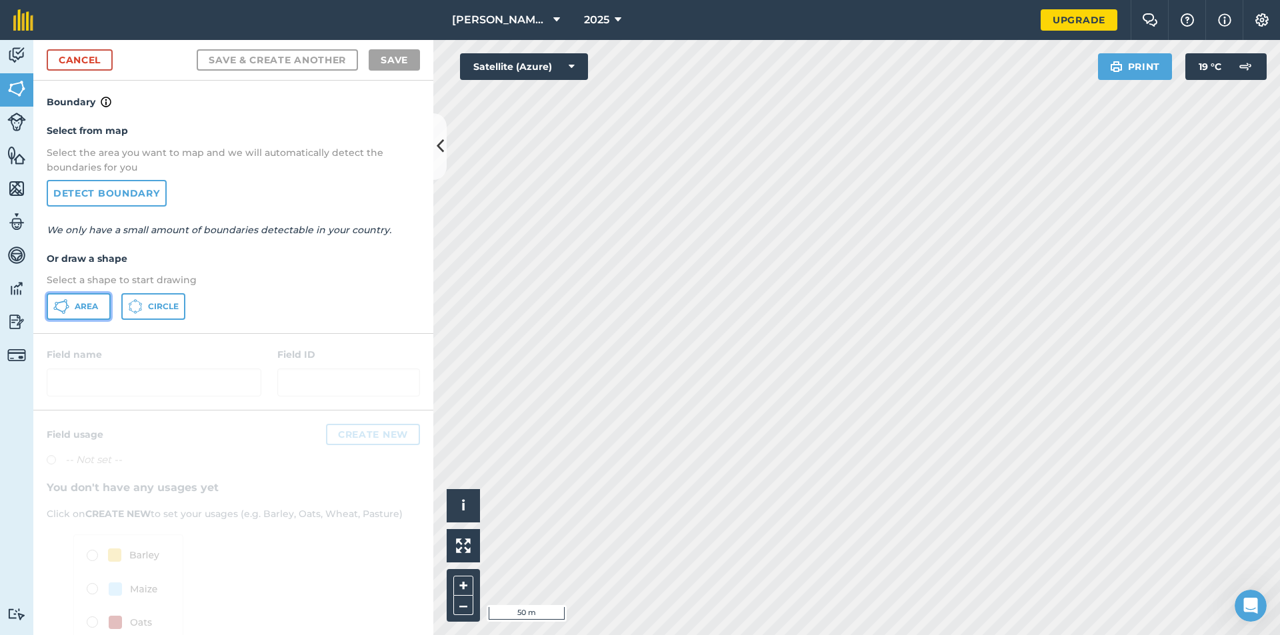
click at [59, 301] on icon at bounding box center [61, 307] width 16 height 16
click at [100, 57] on link "Cancel" at bounding box center [80, 59] width 66 height 21
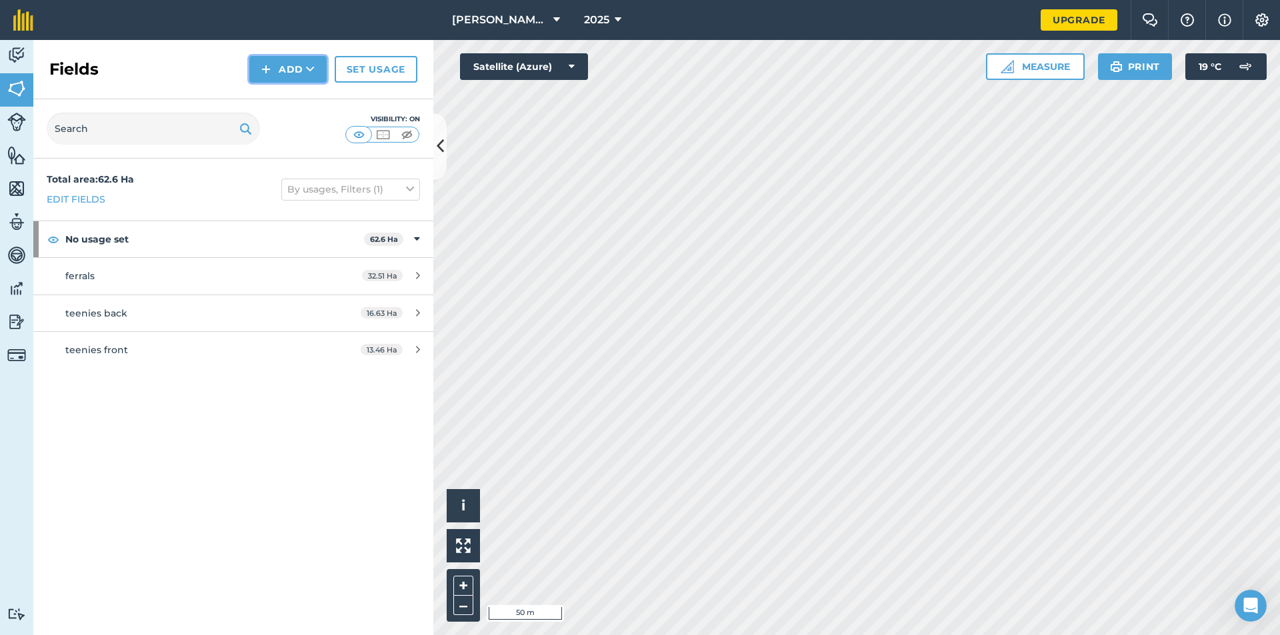
click at [285, 65] on button "Add" at bounding box center [287, 69] width 77 height 27
click at [301, 103] on link "Draw" at bounding box center [287, 99] width 73 height 29
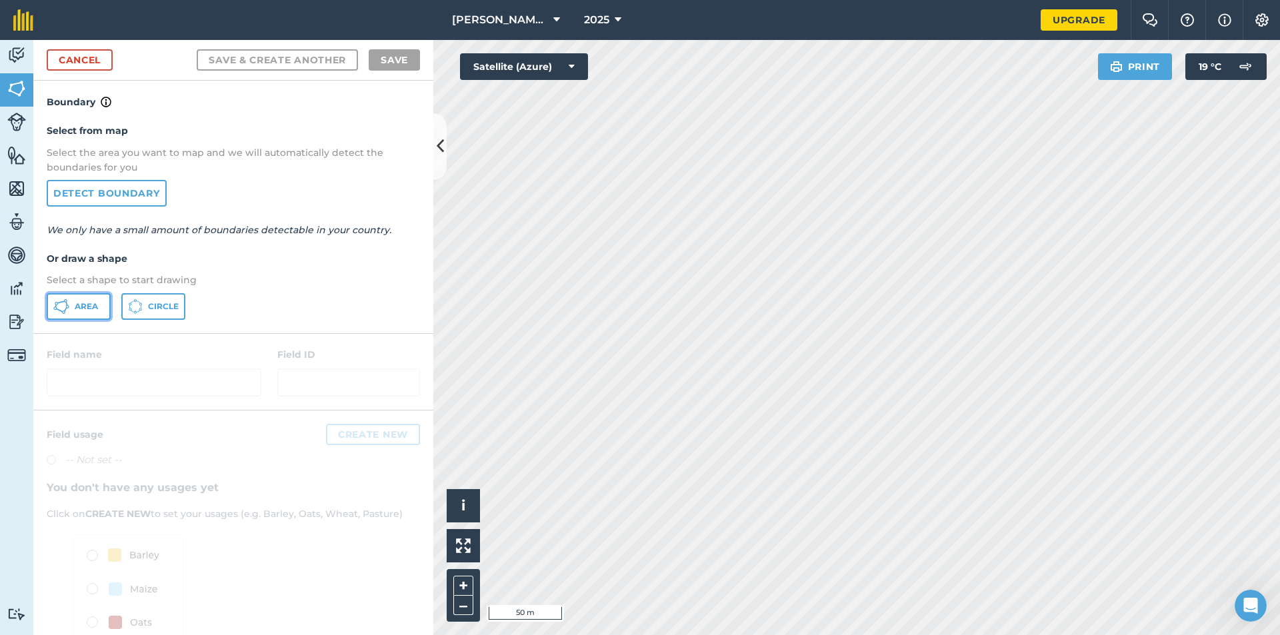
click at [91, 301] on span "Area" at bounding box center [86, 306] width 23 height 11
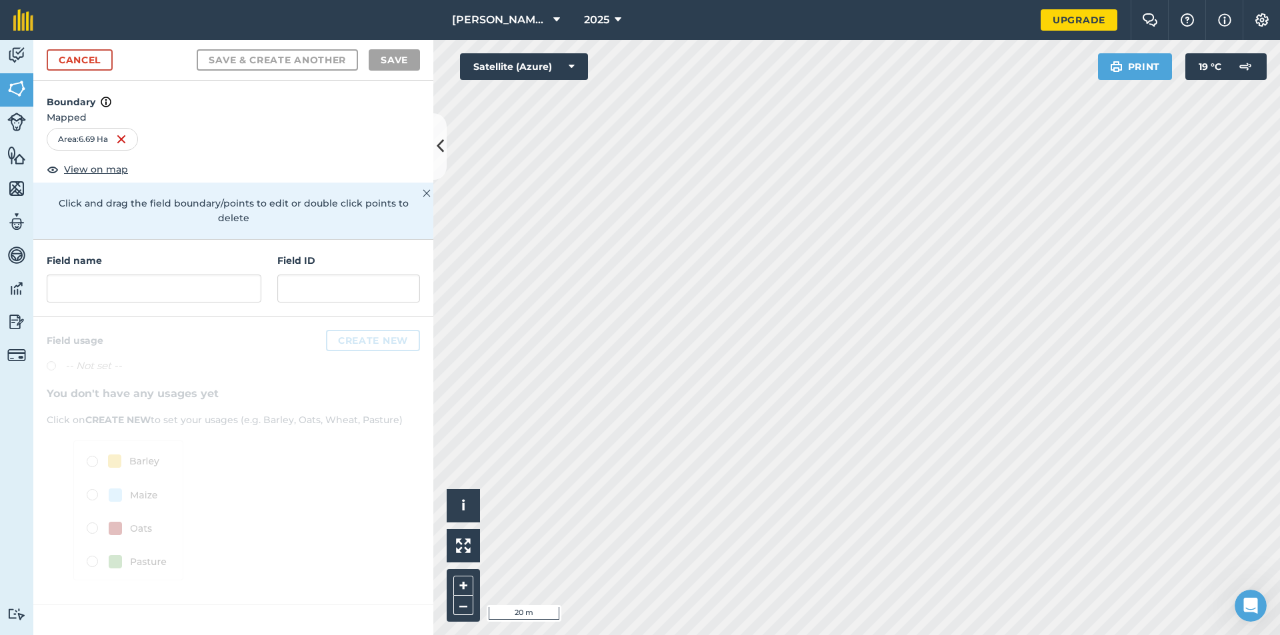
click at [418, 297] on div "Activity Fields Livestock Features Maps Team Vehicles Data Reporting Billing Tu…" at bounding box center [640, 337] width 1280 height 595
click at [452, 561] on div "Click to start drawing i © 2025 TomTom, Microsoft 20 m + – Satellite (Azure) Pr…" at bounding box center [856, 337] width 847 height 595
click at [399, 185] on div "Activity Fields Livestock Features Maps Team Vehicles Data Reporting Billing Tu…" at bounding box center [640, 337] width 1280 height 595
click at [117, 276] on input "text" at bounding box center [154, 289] width 215 height 28
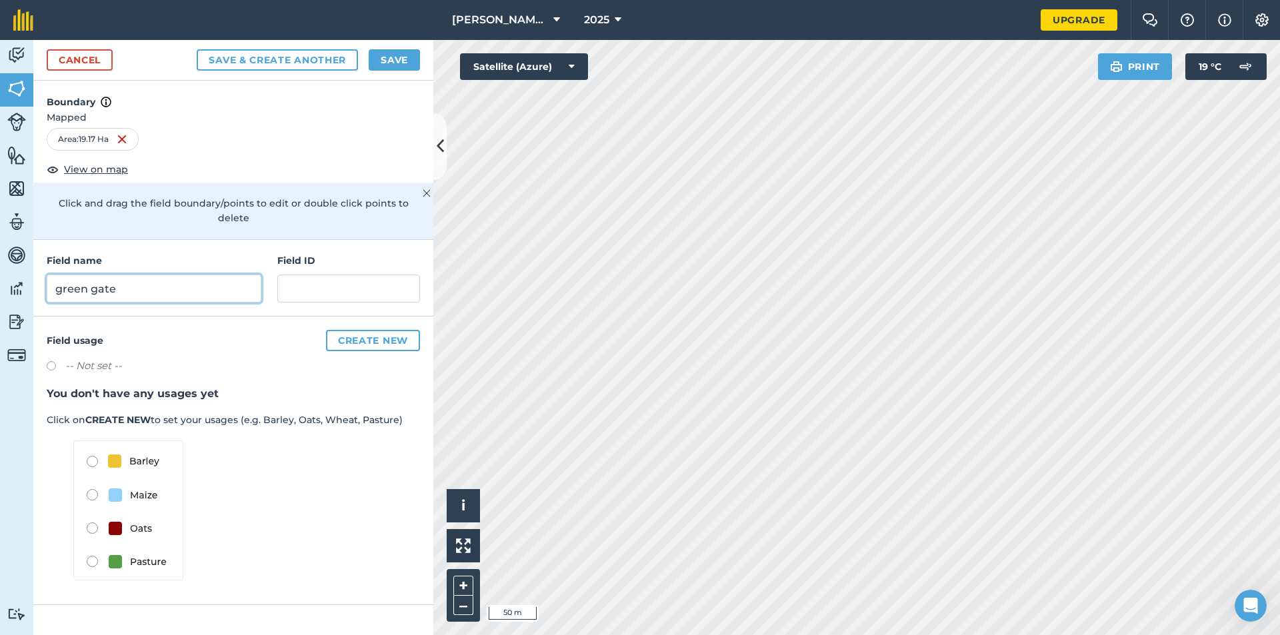
type input "green gate"
click at [197, 49] on button "Save & Create Another" at bounding box center [277, 59] width 161 height 21
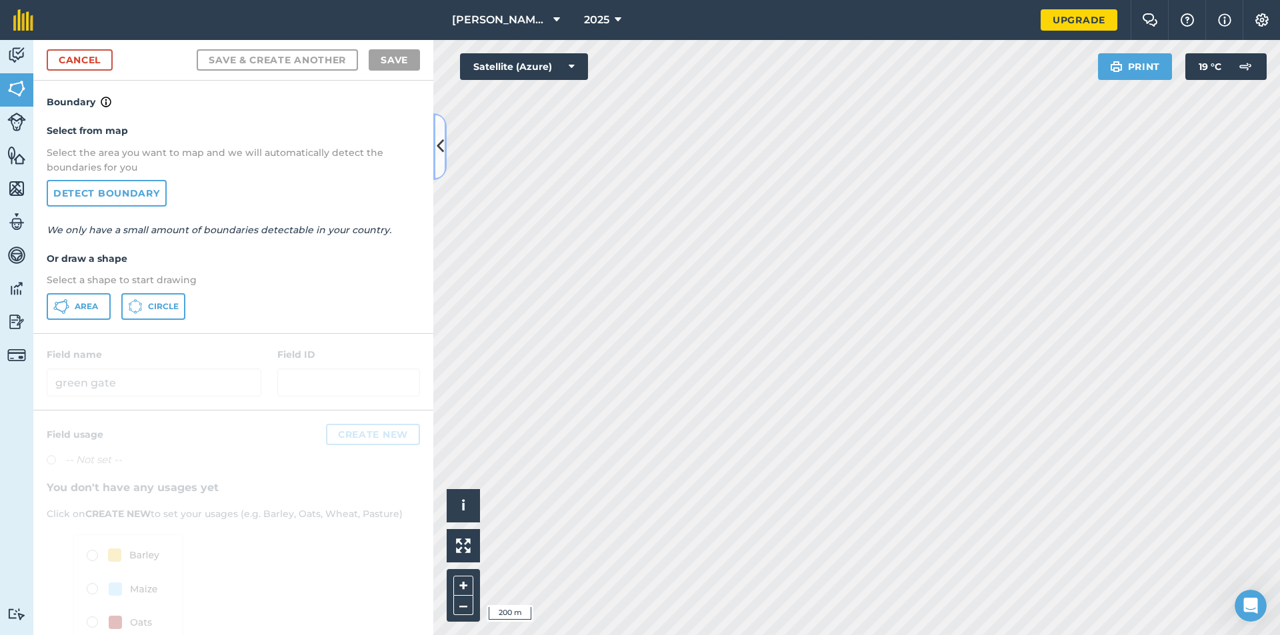
click at [437, 151] on icon at bounding box center [440, 146] width 7 height 23
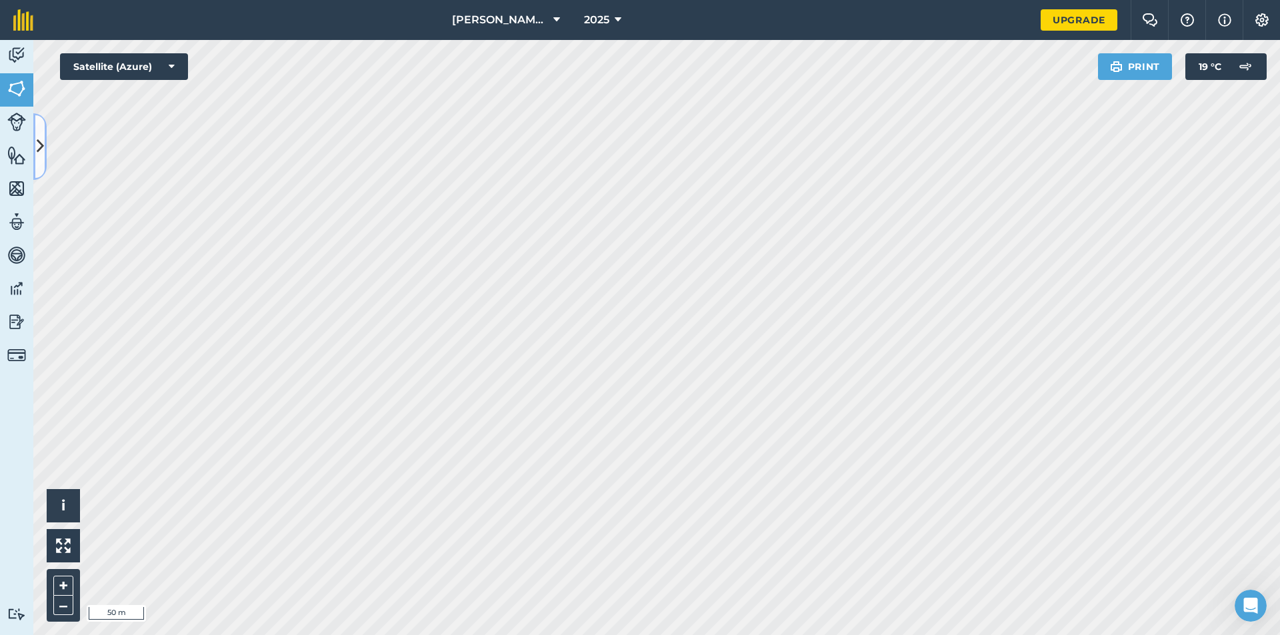
click at [37, 155] on icon at bounding box center [40, 146] width 7 height 23
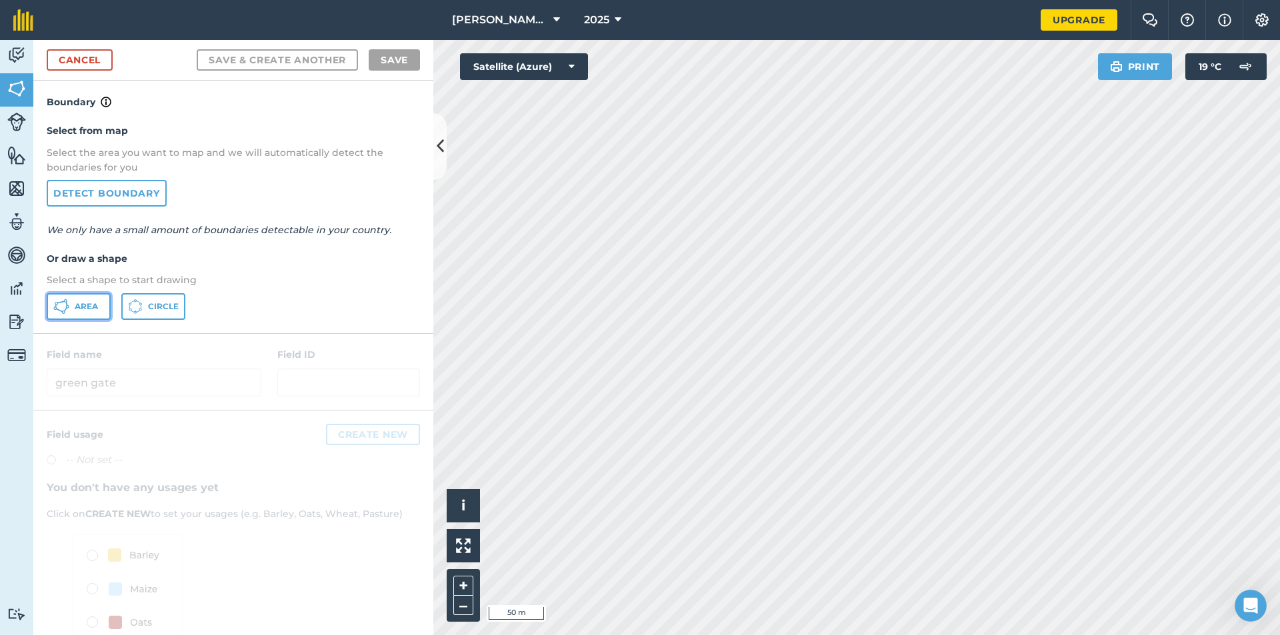
click at [64, 309] on icon at bounding box center [61, 307] width 16 height 16
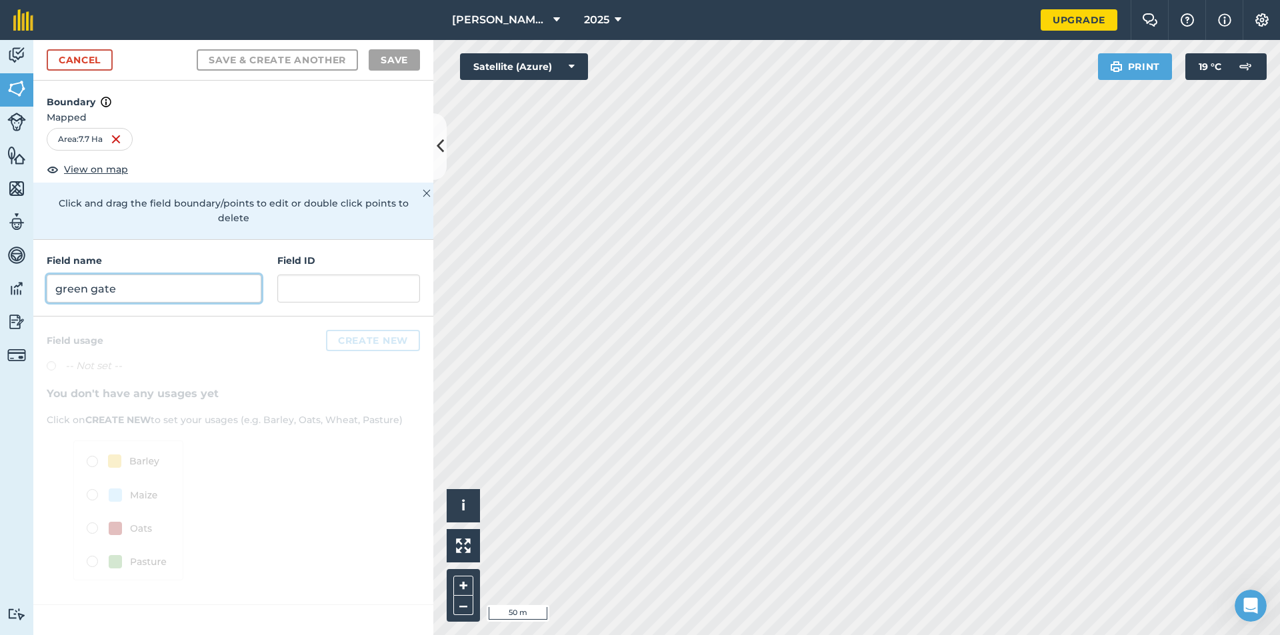
click at [95, 276] on input "green gate" at bounding box center [154, 289] width 215 height 28
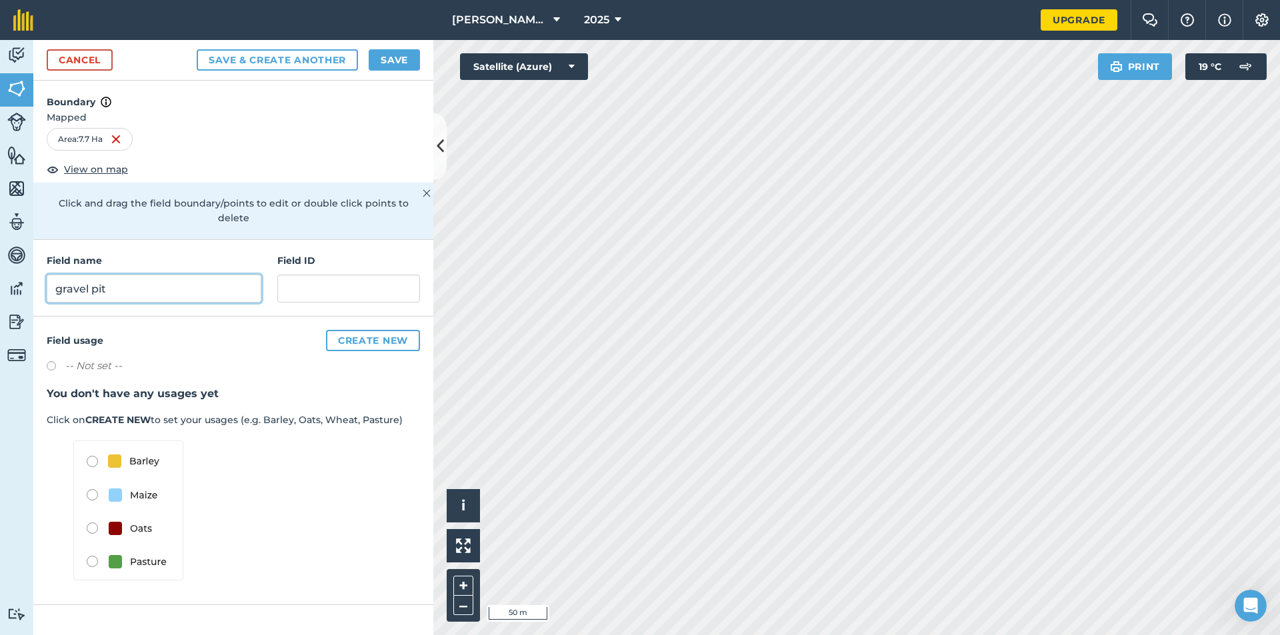
type input "gravel pit"
click at [395, 61] on button "Save" at bounding box center [394, 59] width 51 height 21
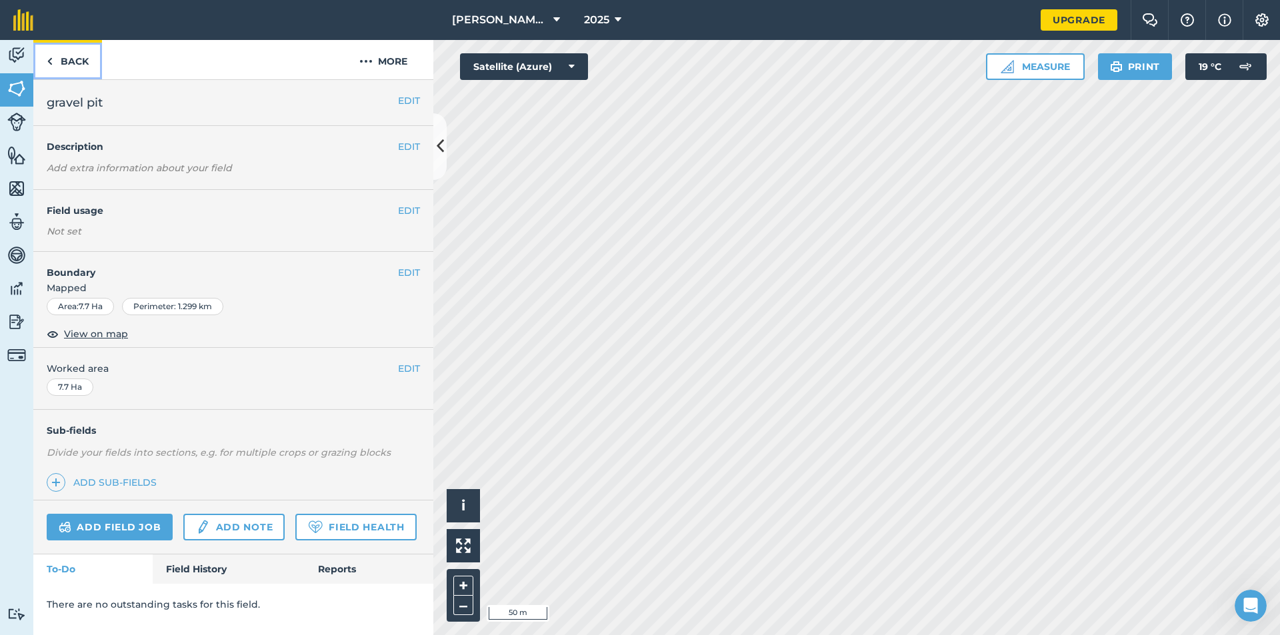
click at [67, 59] on link "Back" at bounding box center [67, 59] width 69 height 39
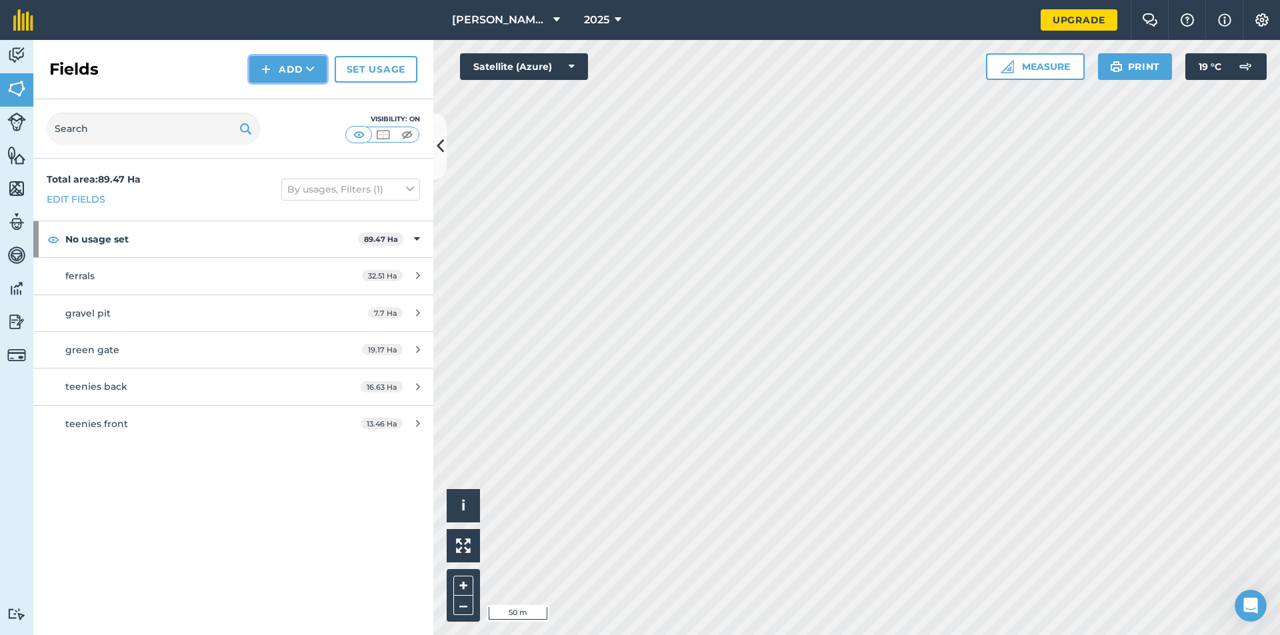
click at [297, 67] on button "Add" at bounding box center [287, 69] width 77 height 27
click at [292, 95] on link "Draw" at bounding box center [287, 99] width 73 height 29
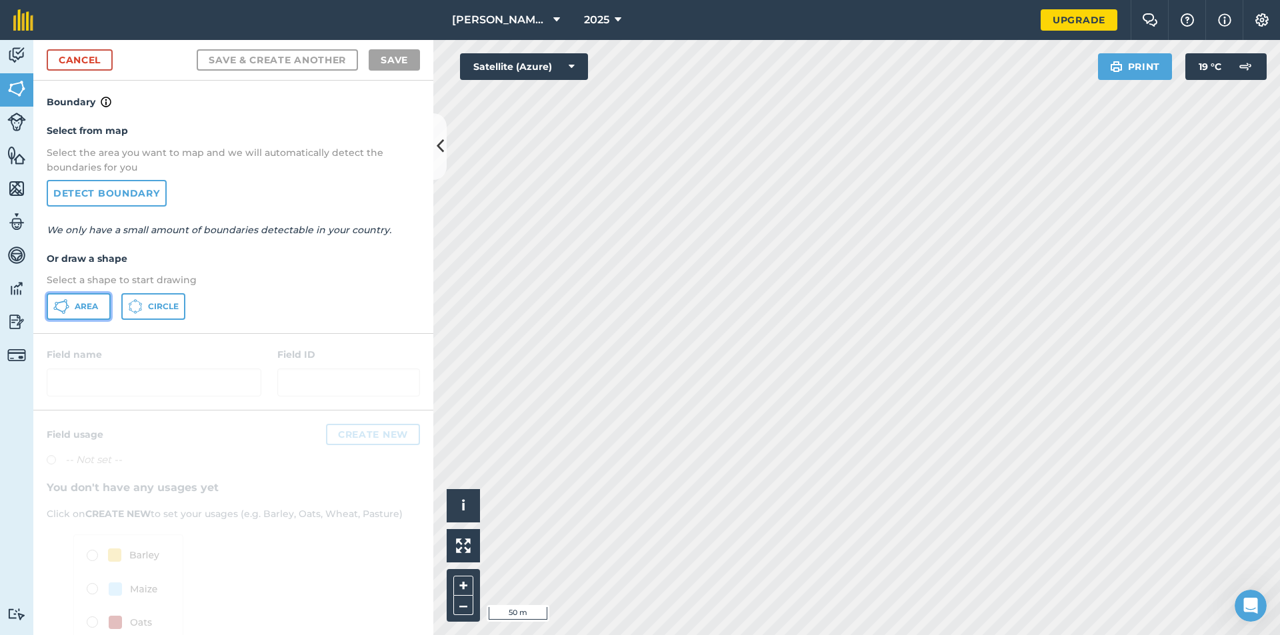
click at [85, 306] on span "Area" at bounding box center [86, 306] width 23 height 11
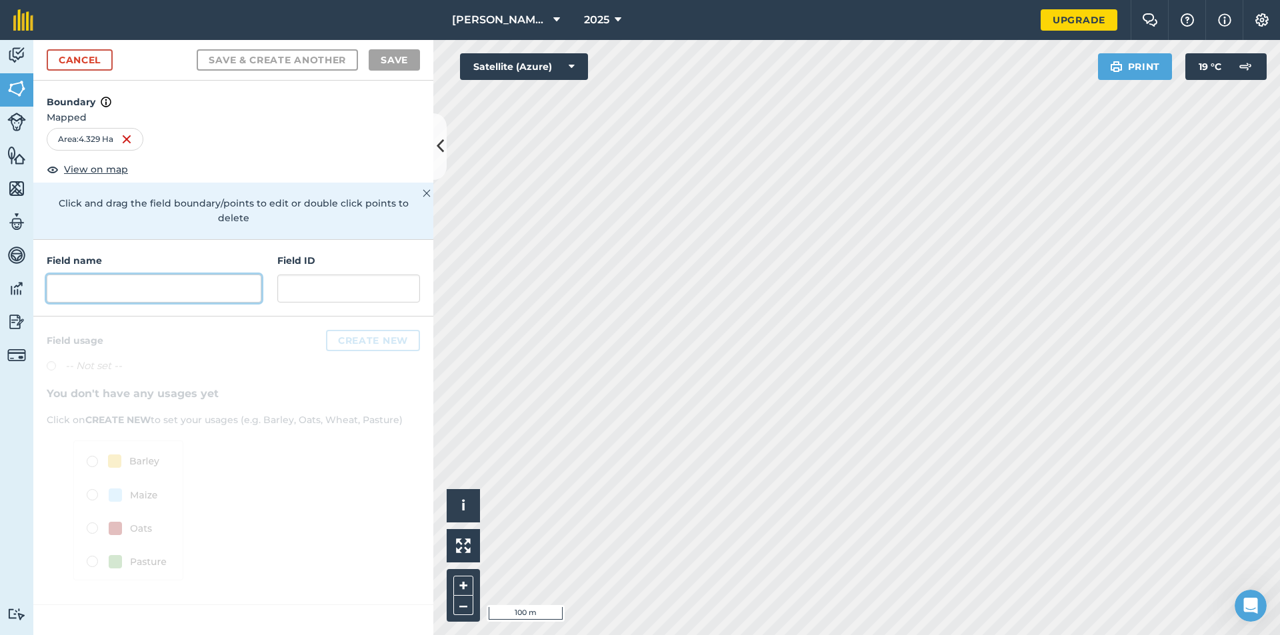
click at [127, 275] on input "text" at bounding box center [154, 289] width 215 height 28
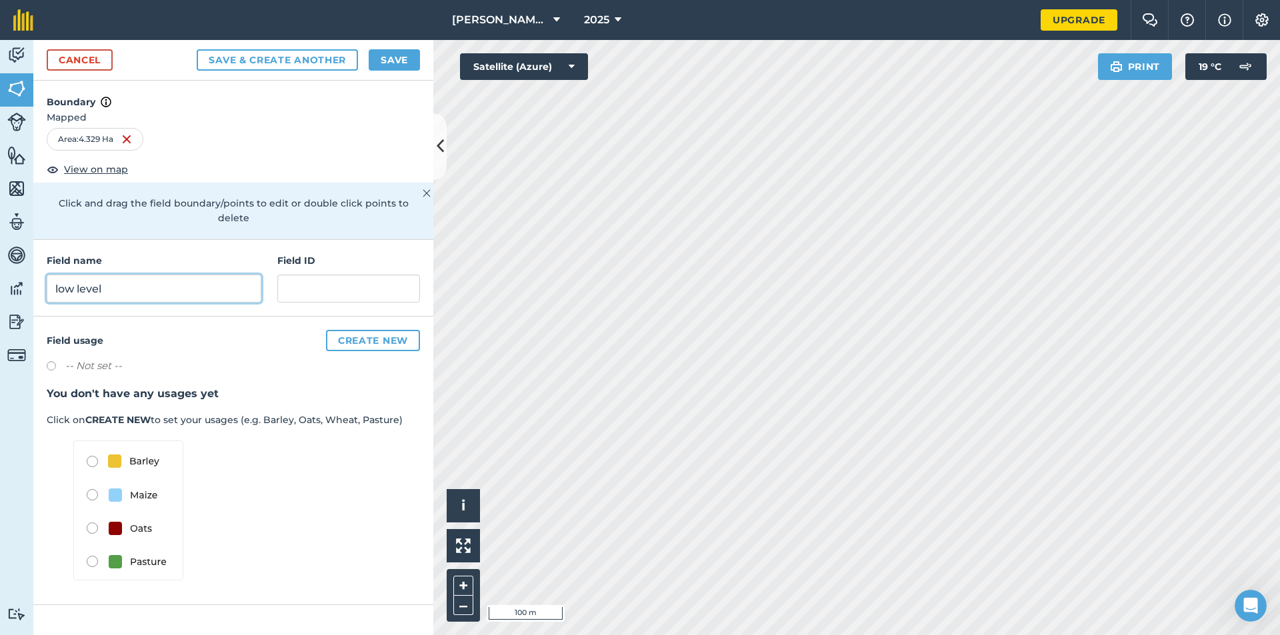
type input "low level"
click at [197, 49] on button "Save & Create Another" at bounding box center [277, 59] width 161 height 21
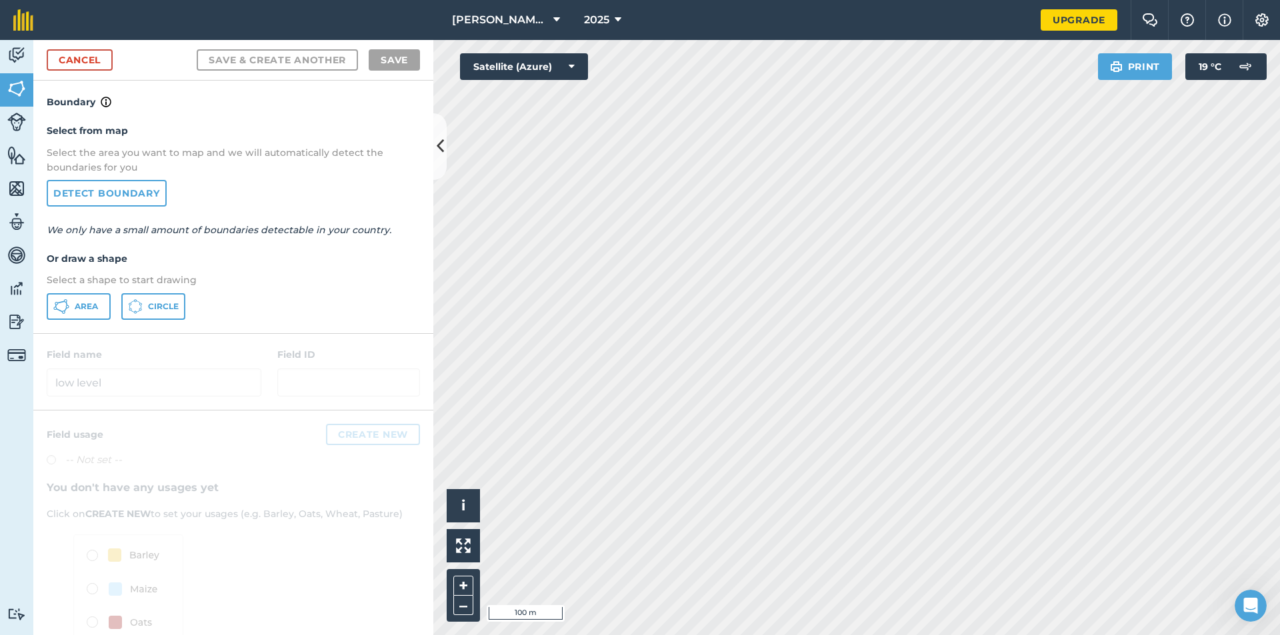
click at [188, 306] on div "Activity Fields Livestock Features Maps Team Vehicles Data Reporting Billing Tu…" at bounding box center [640, 337] width 1280 height 595
click at [90, 307] on span "Area" at bounding box center [86, 306] width 23 height 11
click at [428, 322] on div "Activity Fields Livestock Features Maps Team Vehicles Data Reporting Billing Tu…" at bounding box center [640, 337] width 1280 height 595
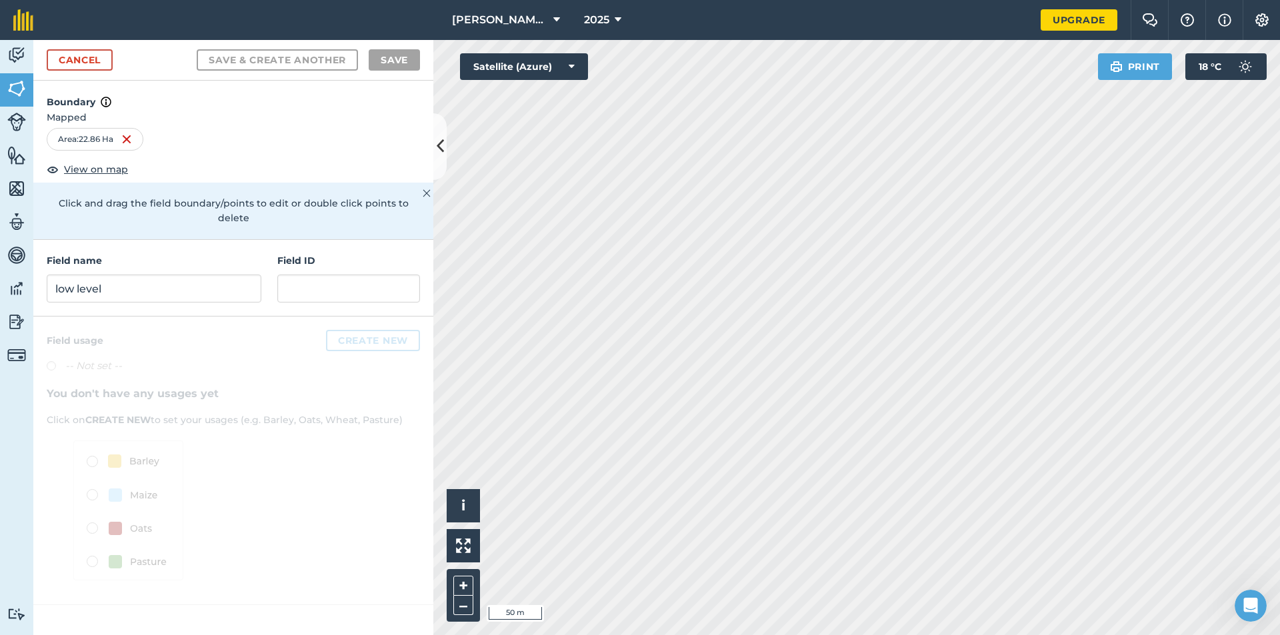
click at [940, 635] on html "[PERSON_NAME] Farms Ltd. 2025 Upgrade Farm Chat Help Info Settings Map printing…" at bounding box center [640, 317] width 1280 height 635
click at [639, 635] on html "[PERSON_NAME] Farms Ltd. 2025 Upgrade Farm Chat Help Info Settings Map printing…" at bounding box center [640, 317] width 1280 height 635
click at [757, 635] on html "[PERSON_NAME] Farms Ltd. 2025 Upgrade Farm Chat Help Info Settings Map printing…" at bounding box center [640, 317] width 1280 height 635
click at [125, 275] on input "low level" at bounding box center [154, 289] width 215 height 28
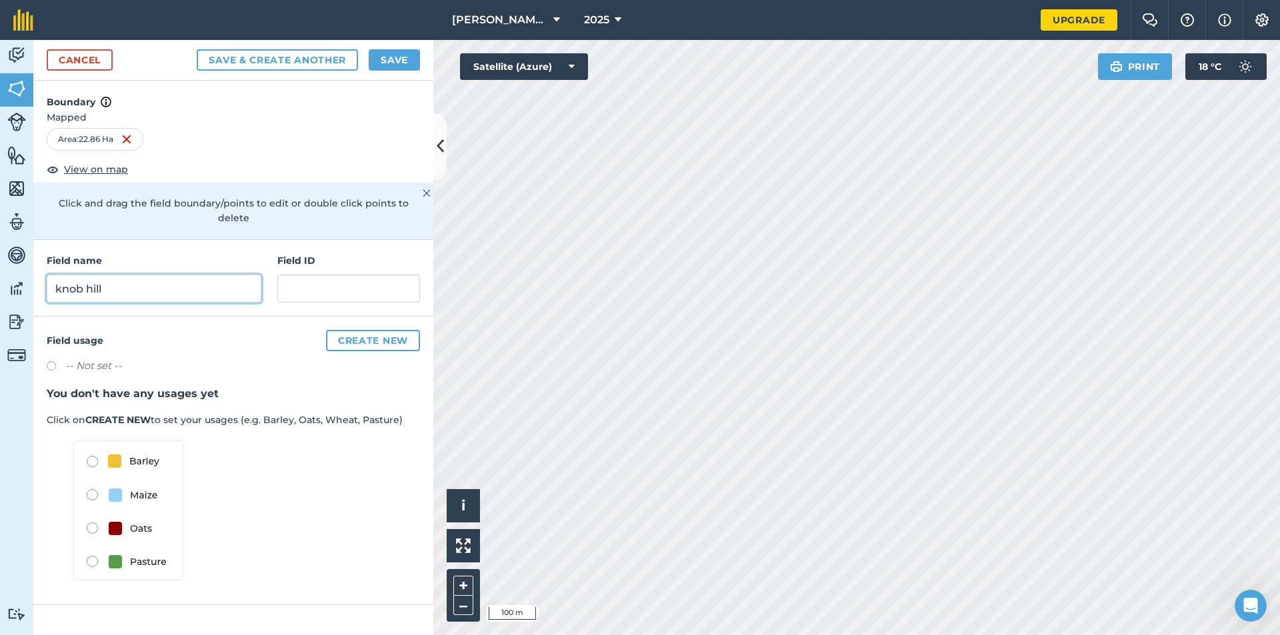
type input "knob hill"
click at [197, 49] on button "Save & Create Another" at bounding box center [277, 59] width 161 height 21
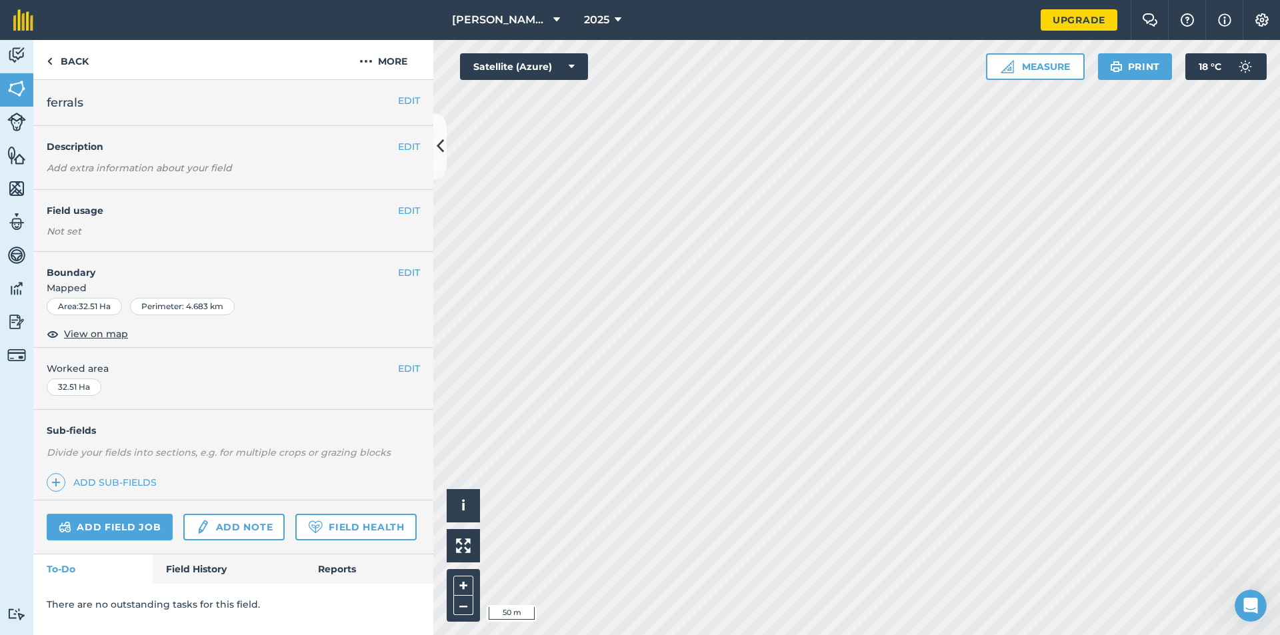
click at [179, 338] on div "Activity Fields Livestock Features Maps Team Vehicles Data Reporting Billing Tu…" at bounding box center [640, 337] width 1280 height 595
drag, startPoint x: 179, startPoint y: 338, endPoint x: 138, endPoint y: 381, distance: 59.4
click at [138, 381] on div "EDIT ferrals EDIT Description Add extra information about your field EDIT Field…" at bounding box center [233, 357] width 400 height 555
click at [937, 635] on html "[PERSON_NAME] Farms Ltd. 2025 Upgrade Farm Chat Help Info Settings Map printing…" at bounding box center [640, 317] width 1280 height 635
click at [954, 635] on html "[PERSON_NAME] Farms Ltd. 2025 Upgrade Farm Chat Help Info Settings Map printing…" at bounding box center [640, 317] width 1280 height 635
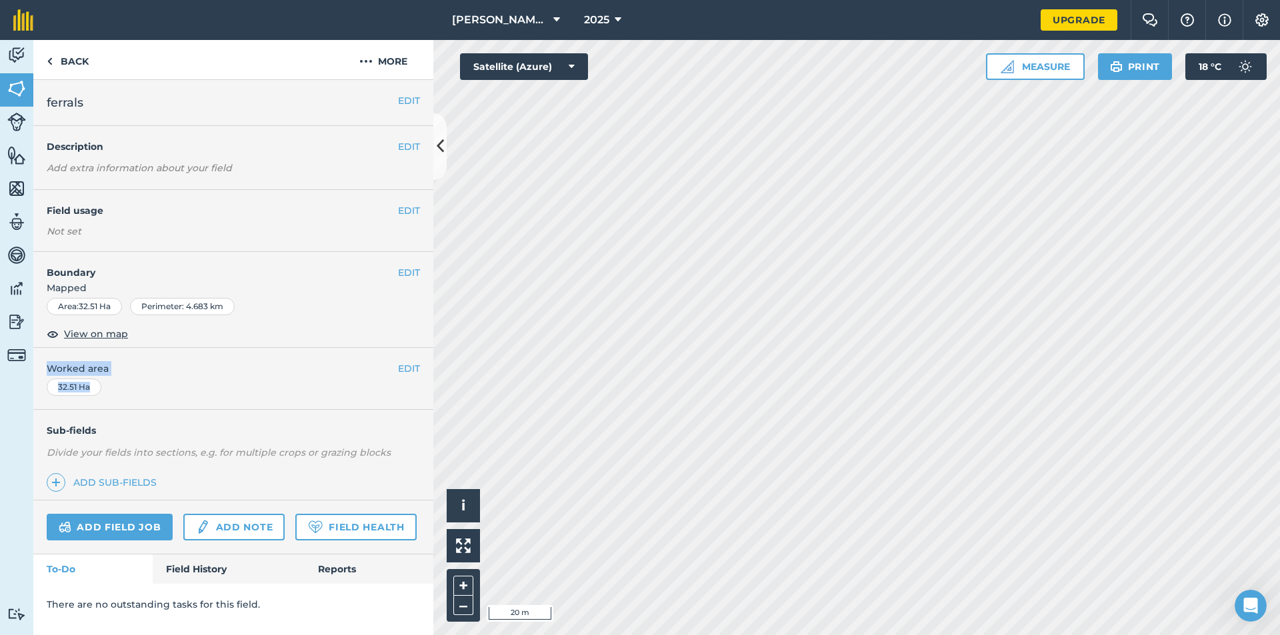
click at [777, 635] on html "[PERSON_NAME] Farms Ltd. 2025 Upgrade Farm Chat Help Info Settings Map printing…" at bounding box center [640, 317] width 1280 height 635
click at [888, 635] on html "[PERSON_NAME] Farms Ltd. 2025 Upgrade Farm Chat Help Info Settings Map printing…" at bounding box center [640, 317] width 1280 height 635
click at [862, 635] on html "[PERSON_NAME] Farms Ltd. 2025 Upgrade Farm Chat Help Info Settings Map printing…" at bounding box center [640, 317] width 1280 height 635
click at [995, 635] on html "[PERSON_NAME] Farms Ltd. 2025 Upgrade Farm Chat Help Info Settings Map printing…" at bounding box center [640, 317] width 1280 height 635
click at [692, 635] on html "[PERSON_NAME] Farms Ltd. 2025 Upgrade Farm Chat Help Info Settings Map printing…" at bounding box center [640, 317] width 1280 height 635
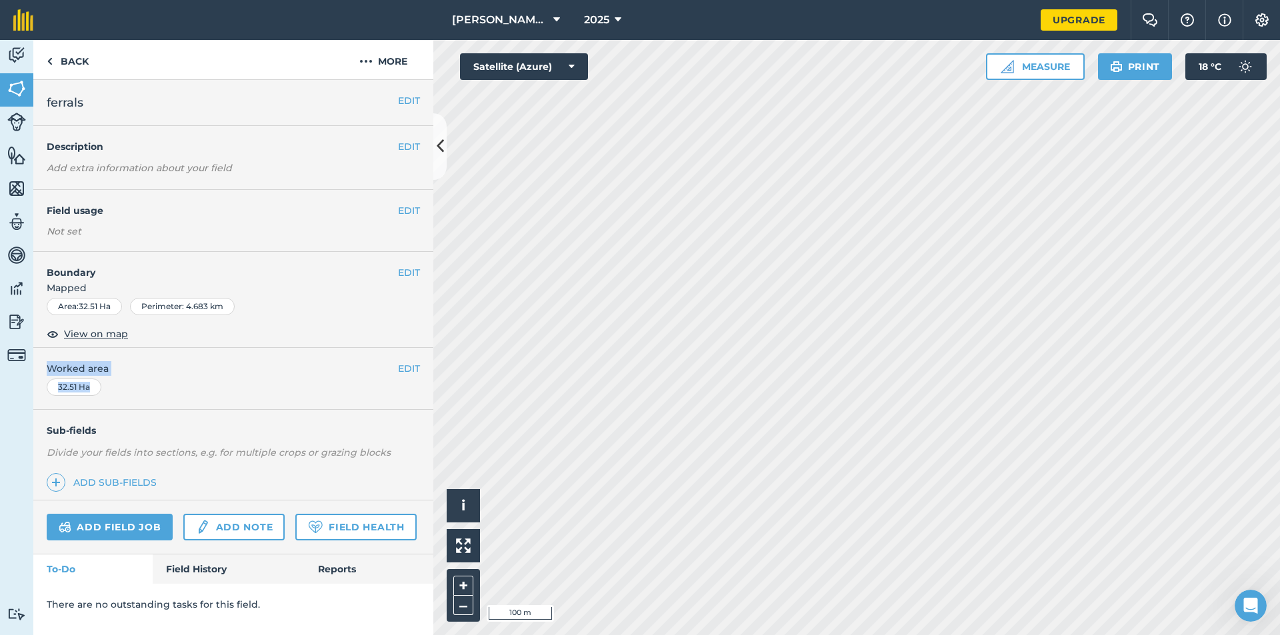
click at [815, 0] on html "[PERSON_NAME] Farms Ltd. 2025 Upgrade Farm Chat Help Info Settings Map printing…" at bounding box center [640, 317] width 1280 height 635
click at [746, 0] on html "[PERSON_NAME] Farms Ltd. 2025 Upgrade Farm Chat Help Info Settings Map printing…" at bounding box center [640, 317] width 1280 height 635
click at [1131, 635] on html "[PERSON_NAME] Farms Ltd. 2025 Upgrade Farm Chat Help Info Settings Map printing…" at bounding box center [640, 317] width 1280 height 635
click at [869, 635] on html "[PERSON_NAME] Farms Ltd. 2025 Upgrade Farm Chat Help Info Settings Map printing…" at bounding box center [640, 317] width 1280 height 635
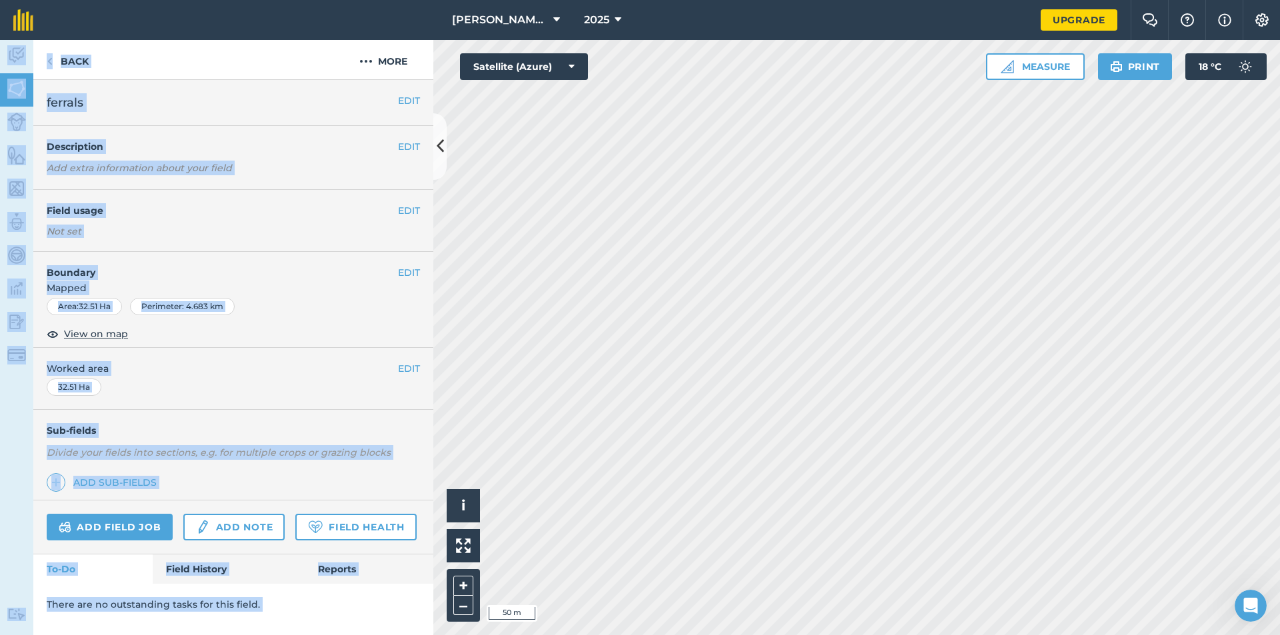
click at [906, 473] on div "[PERSON_NAME] Farms Ltd. 2025 Upgrade Farm Chat Help Info Settings Map printing…" at bounding box center [640, 317] width 1280 height 635
click at [439, 143] on icon at bounding box center [440, 146] width 7 height 23
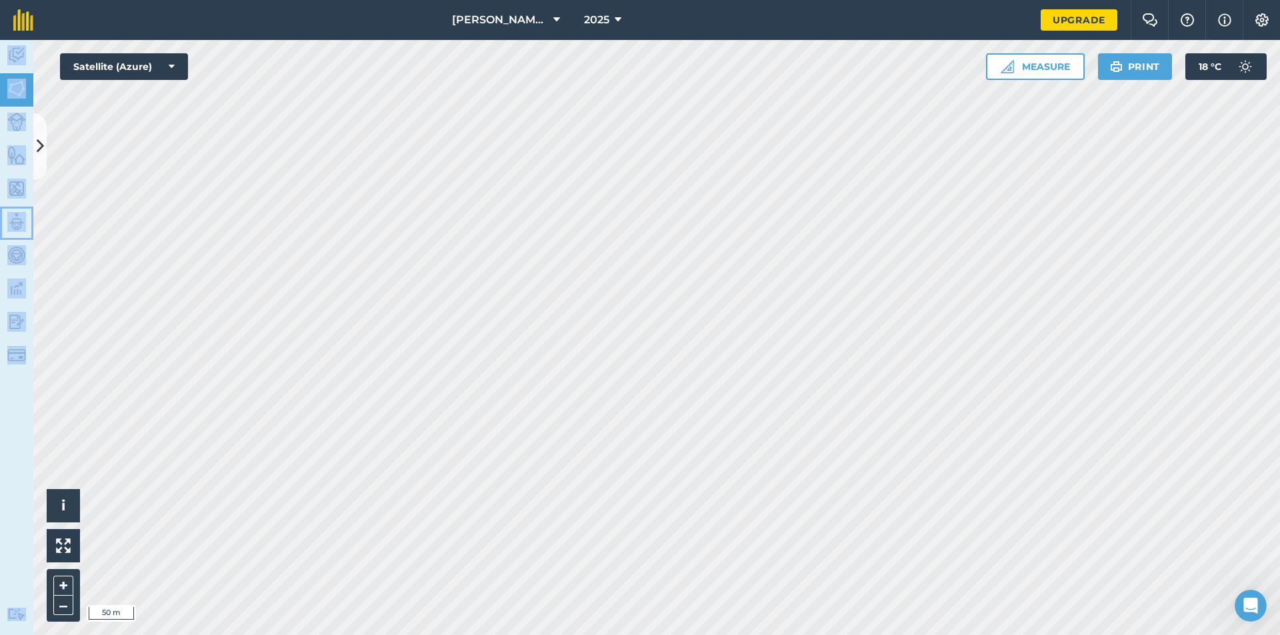
click at [19, 215] on img at bounding box center [16, 222] width 19 height 20
click at [19, 217] on img at bounding box center [16, 222] width 19 height 20
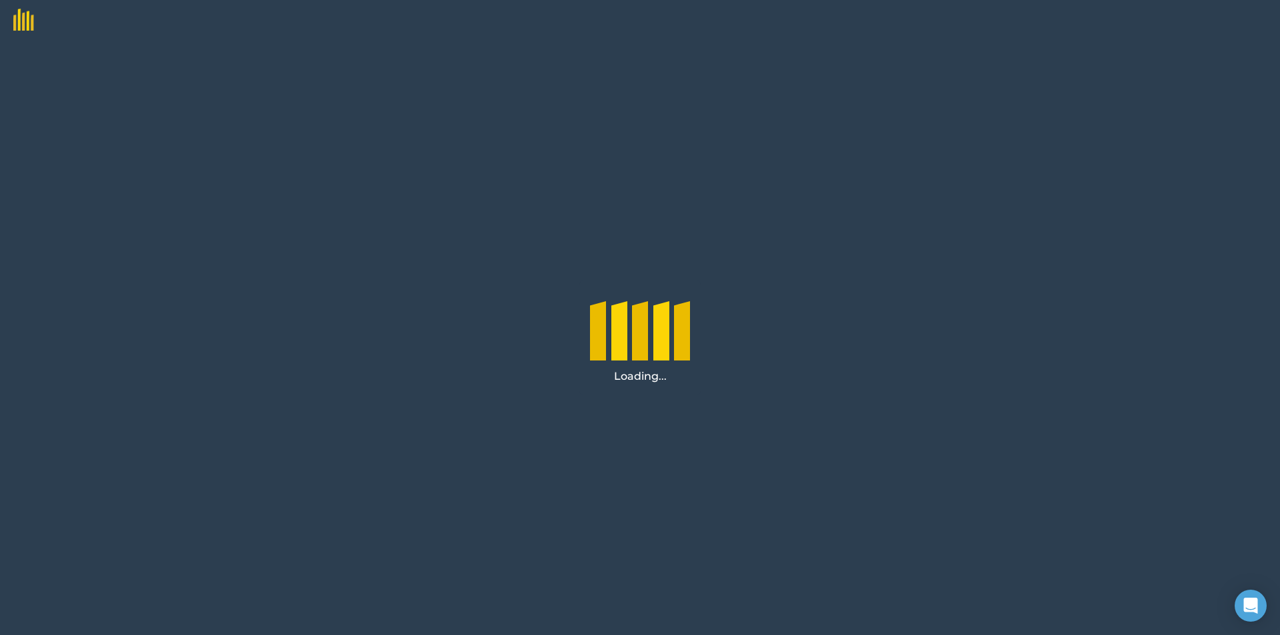
select select "MEMBER"
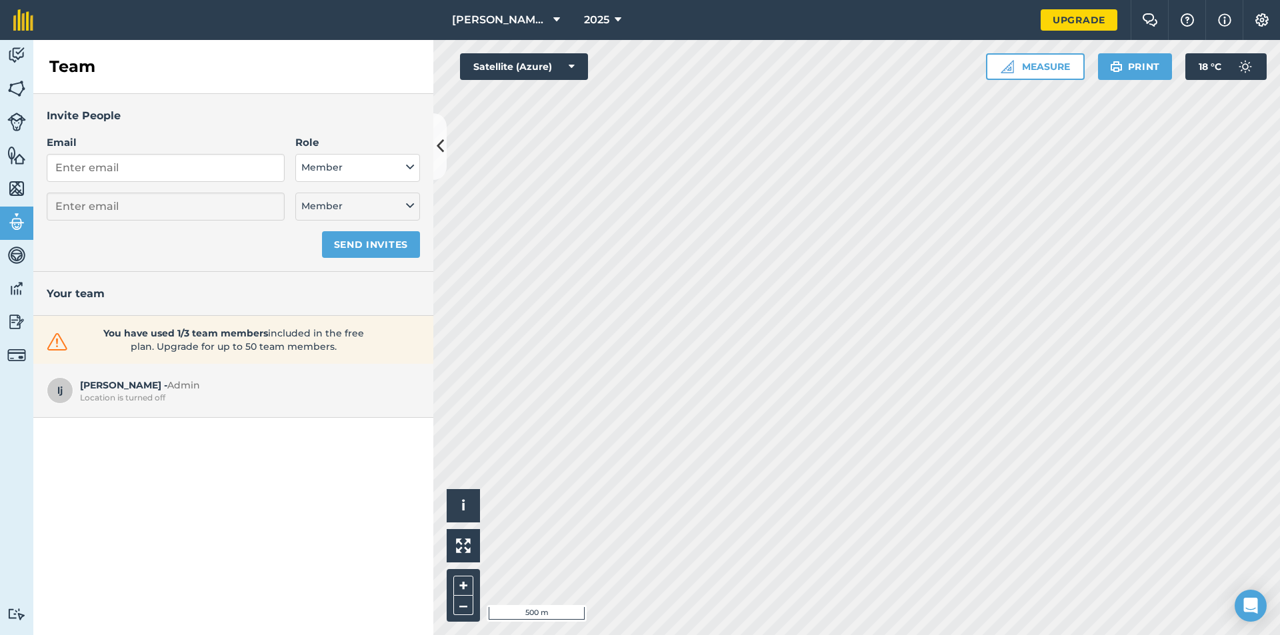
click at [986, 635] on html "Levi Jamieson Farms Ltd. 2025 Upgrade Farm Chat Help Info Settings Map printing…" at bounding box center [640, 317] width 1280 height 635
click at [17, 85] on img at bounding box center [16, 89] width 19 height 20
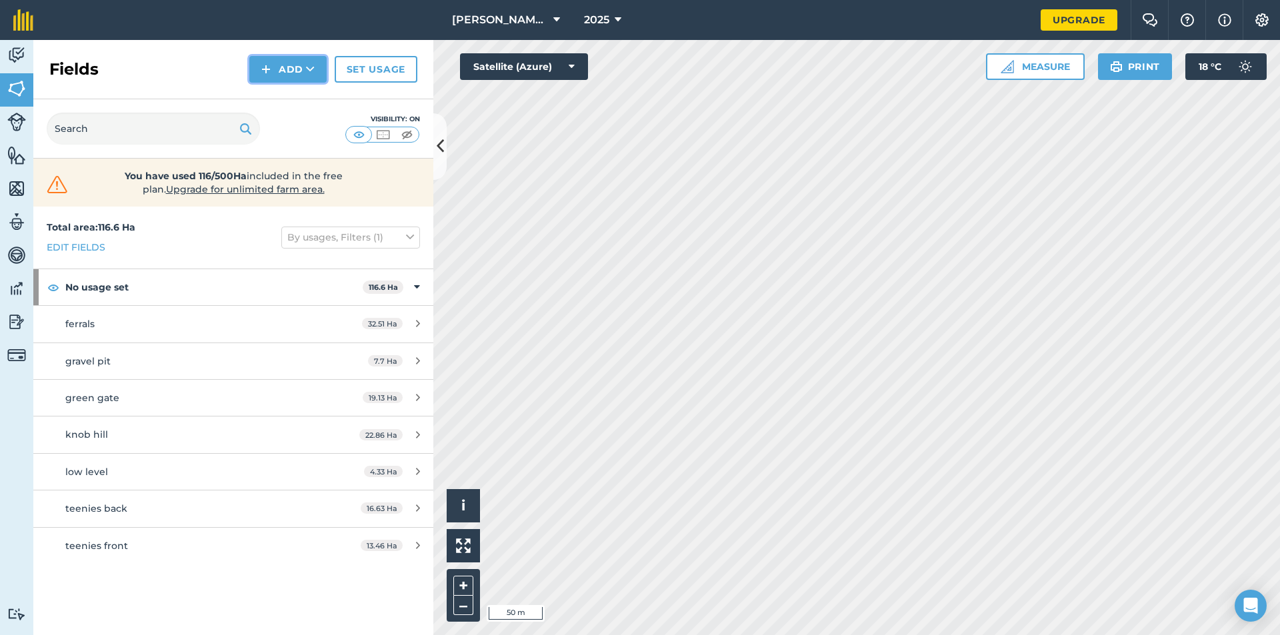
click at [286, 61] on button "Add" at bounding box center [287, 69] width 77 height 27
click at [295, 99] on link "Draw" at bounding box center [287, 99] width 73 height 29
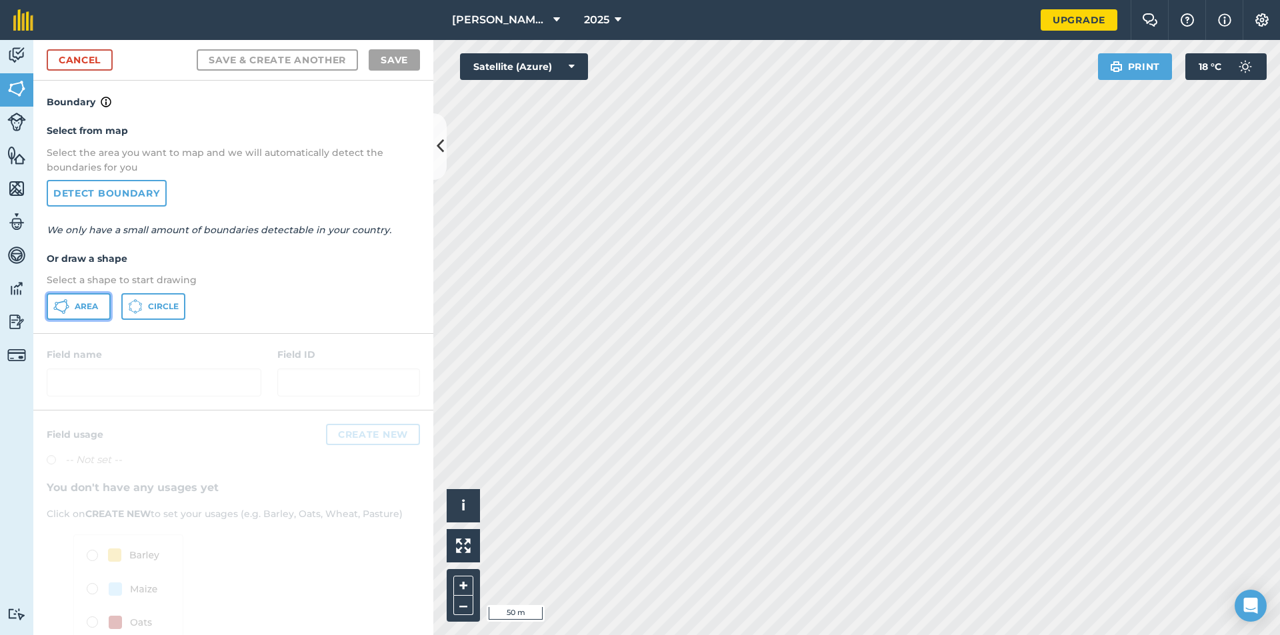
click at [85, 304] on span "Area" at bounding box center [86, 306] width 23 height 11
click at [540, 69] on div "Click to start drawing i © 2025 TomTom, Microsoft 20 m + – Satellite (Azure) Pr…" at bounding box center [856, 337] width 847 height 595
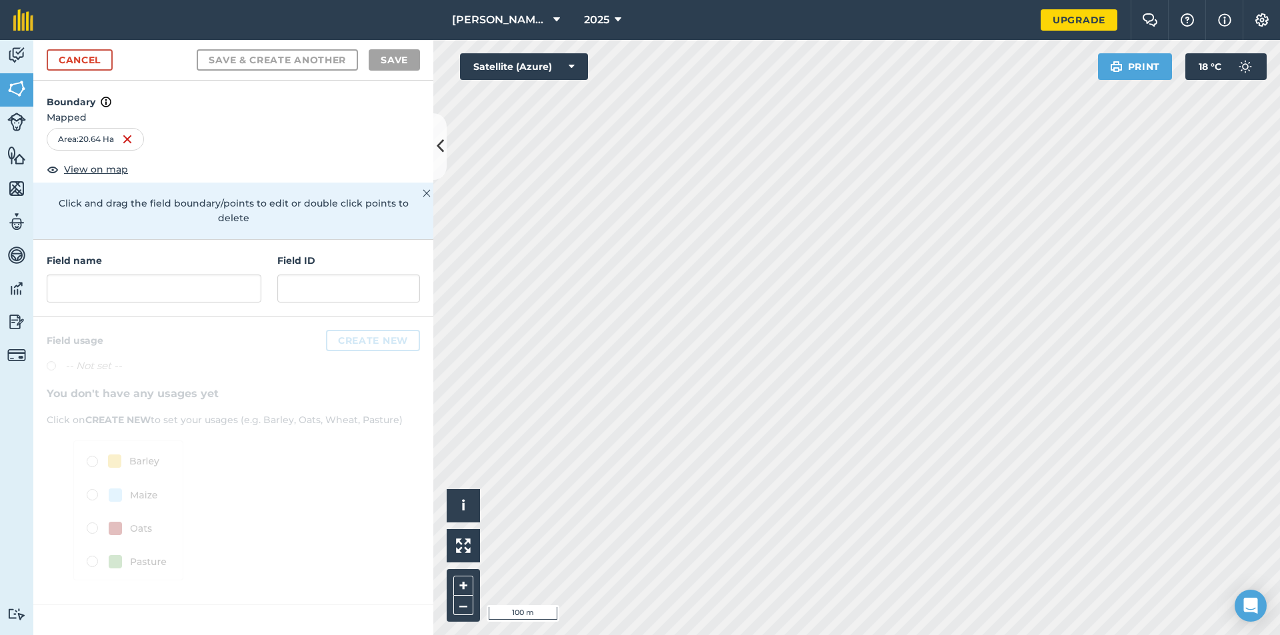
click at [874, 635] on html "Levi Jamieson Farms Ltd. 2025 Upgrade Farm Chat Help Info Settings Map printing…" at bounding box center [640, 317] width 1280 height 635
click at [241, 203] on div "Activity Fields Livestock Features Maps Team Vehicles Data Reporting Billing Tu…" at bounding box center [640, 337] width 1280 height 595
click at [103, 275] on input "text" at bounding box center [154, 289] width 215 height 28
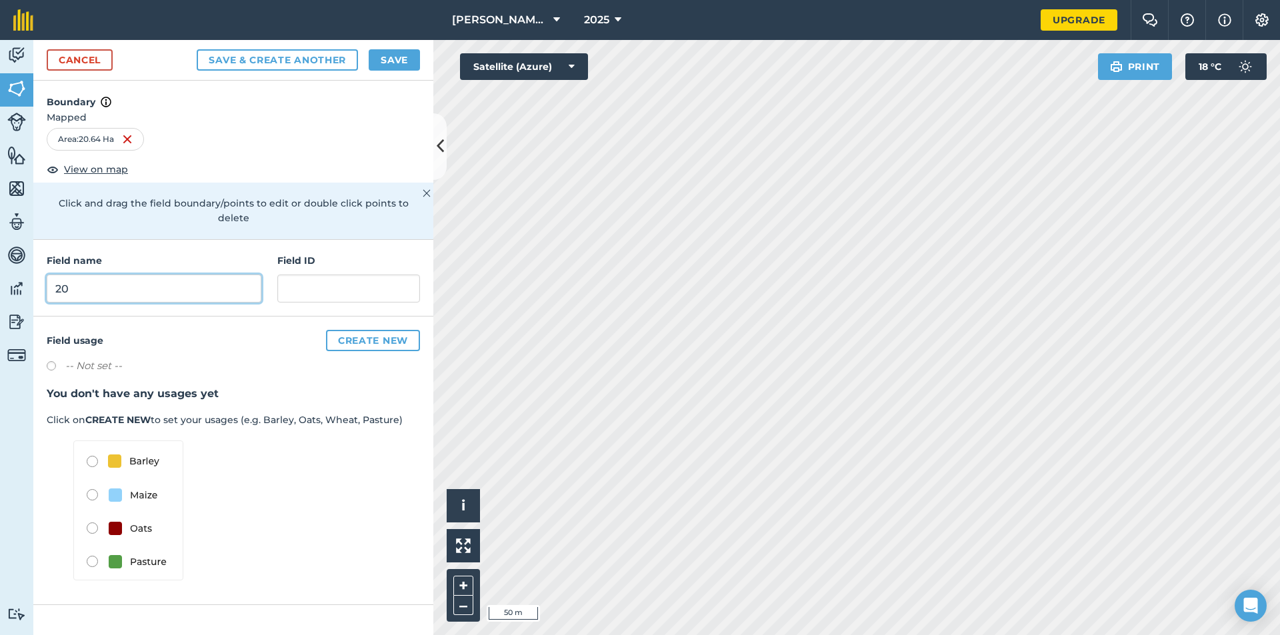
type input "20"
click at [403, 61] on button "Save" at bounding box center [394, 59] width 51 height 21
